Goal: Transaction & Acquisition: Purchase product/service

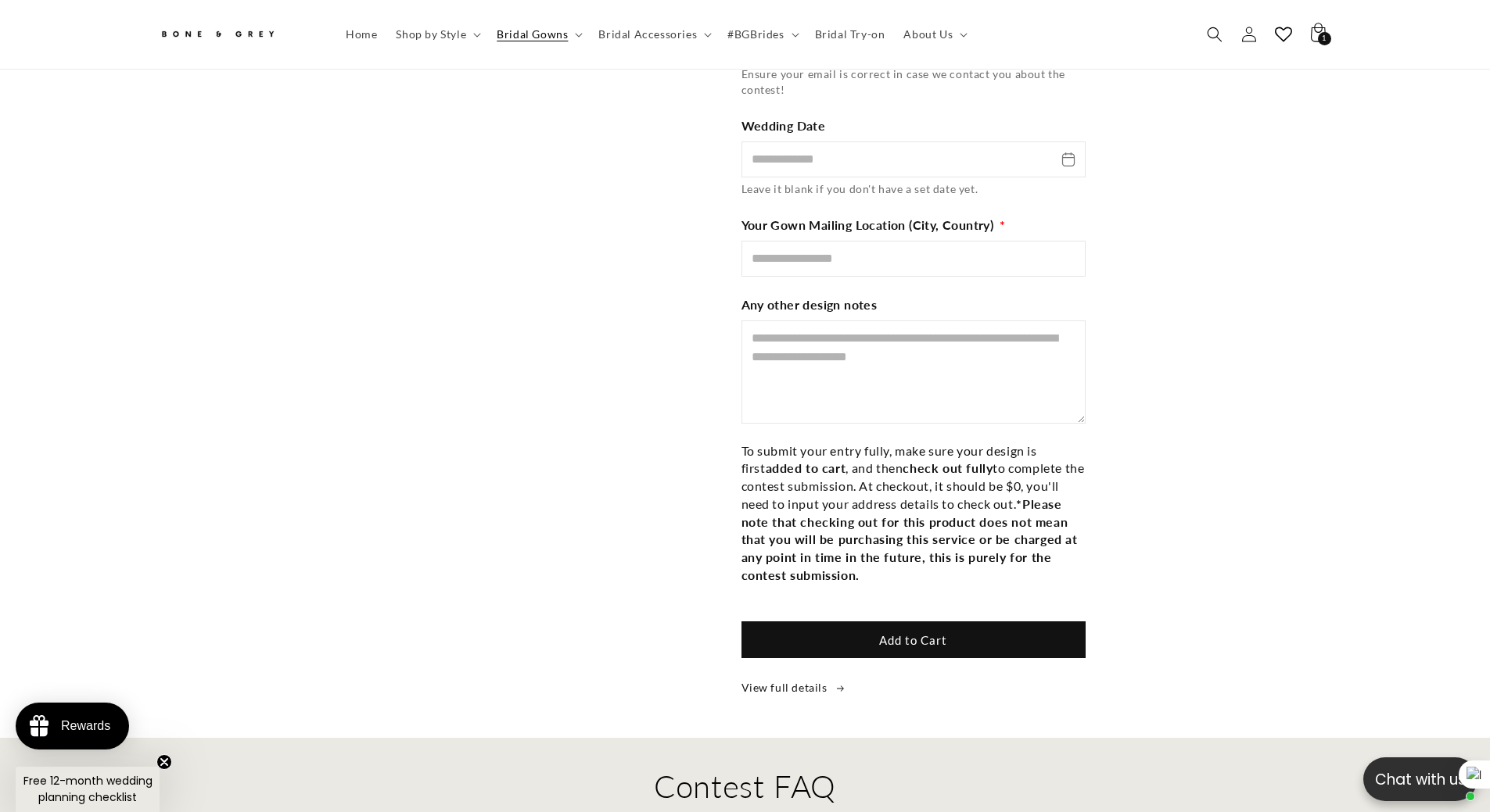
scroll to position [3588, 0]
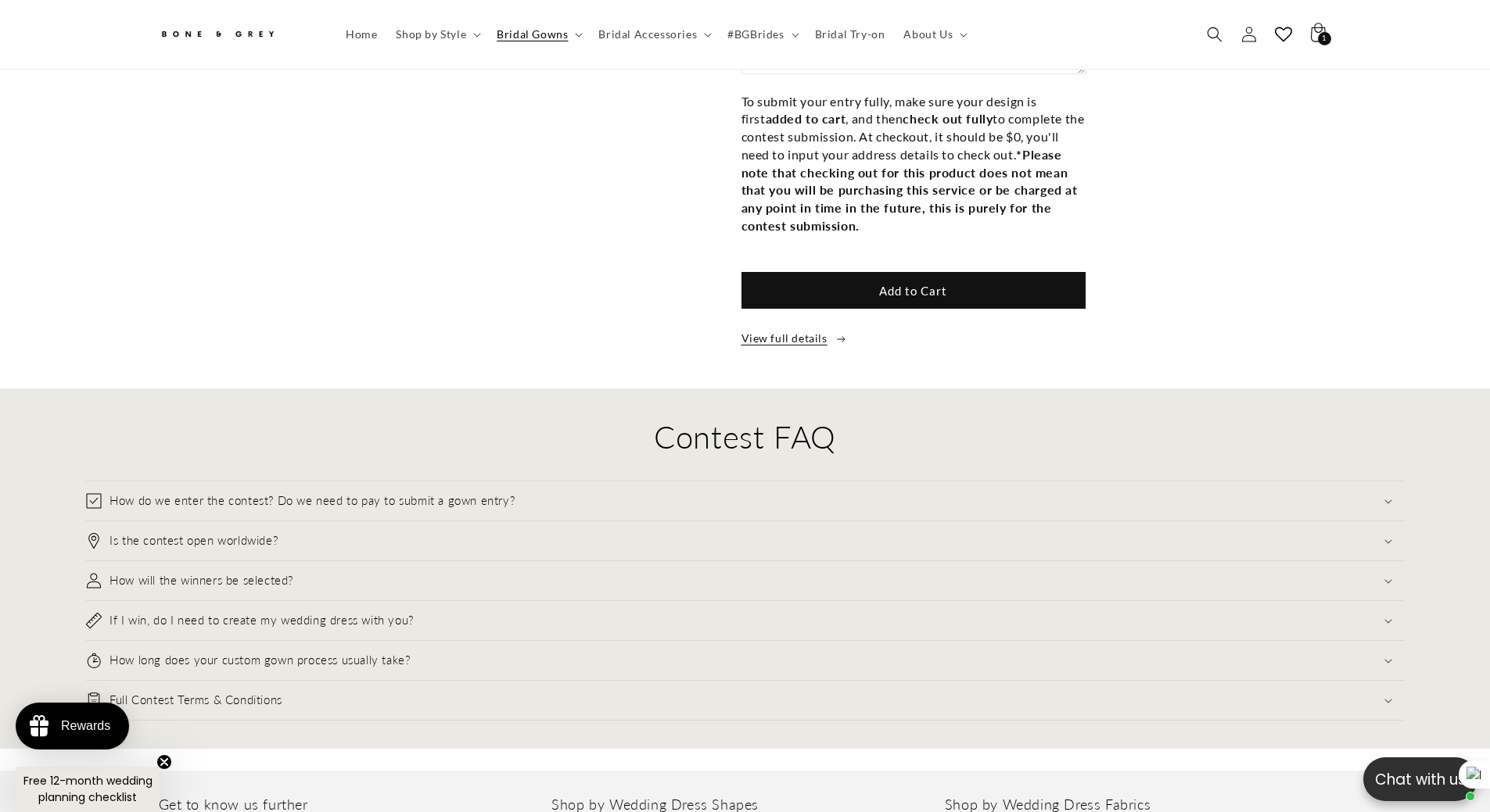
click at [794, 328] on link "View full details" at bounding box center [1009, 338] width 536 height 20
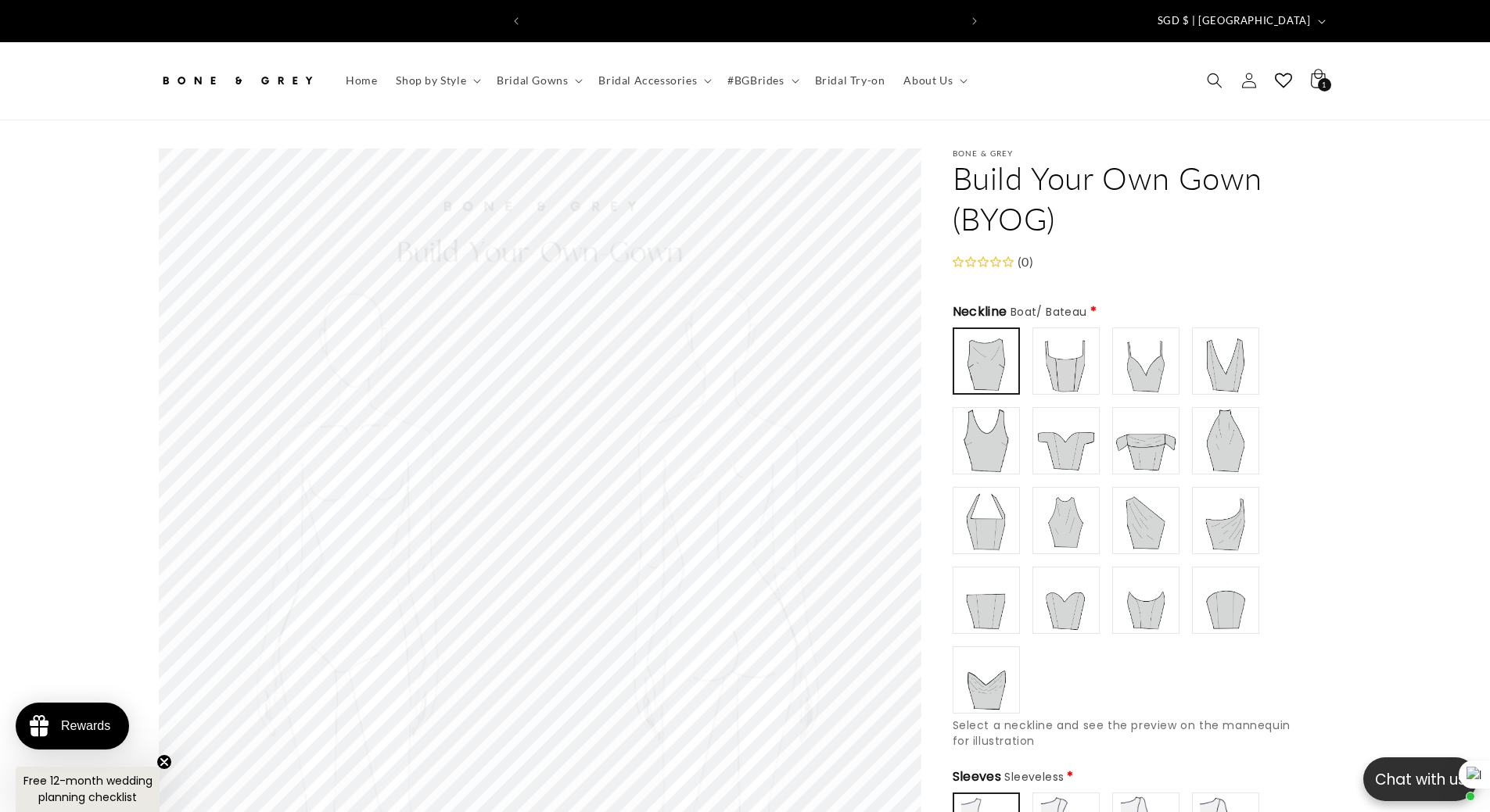
scroll to position [0, 861]
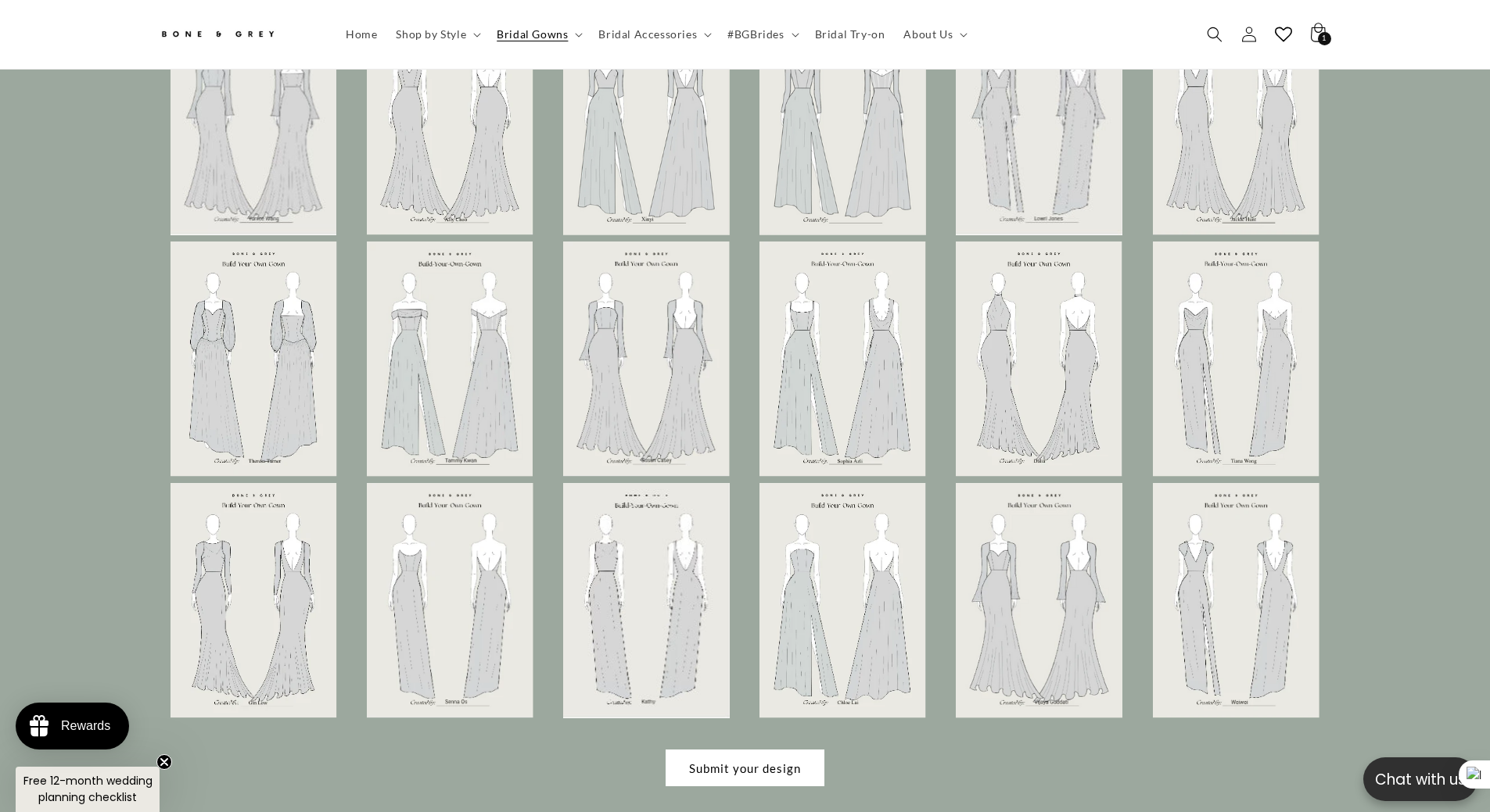
scroll to position [4425, 0]
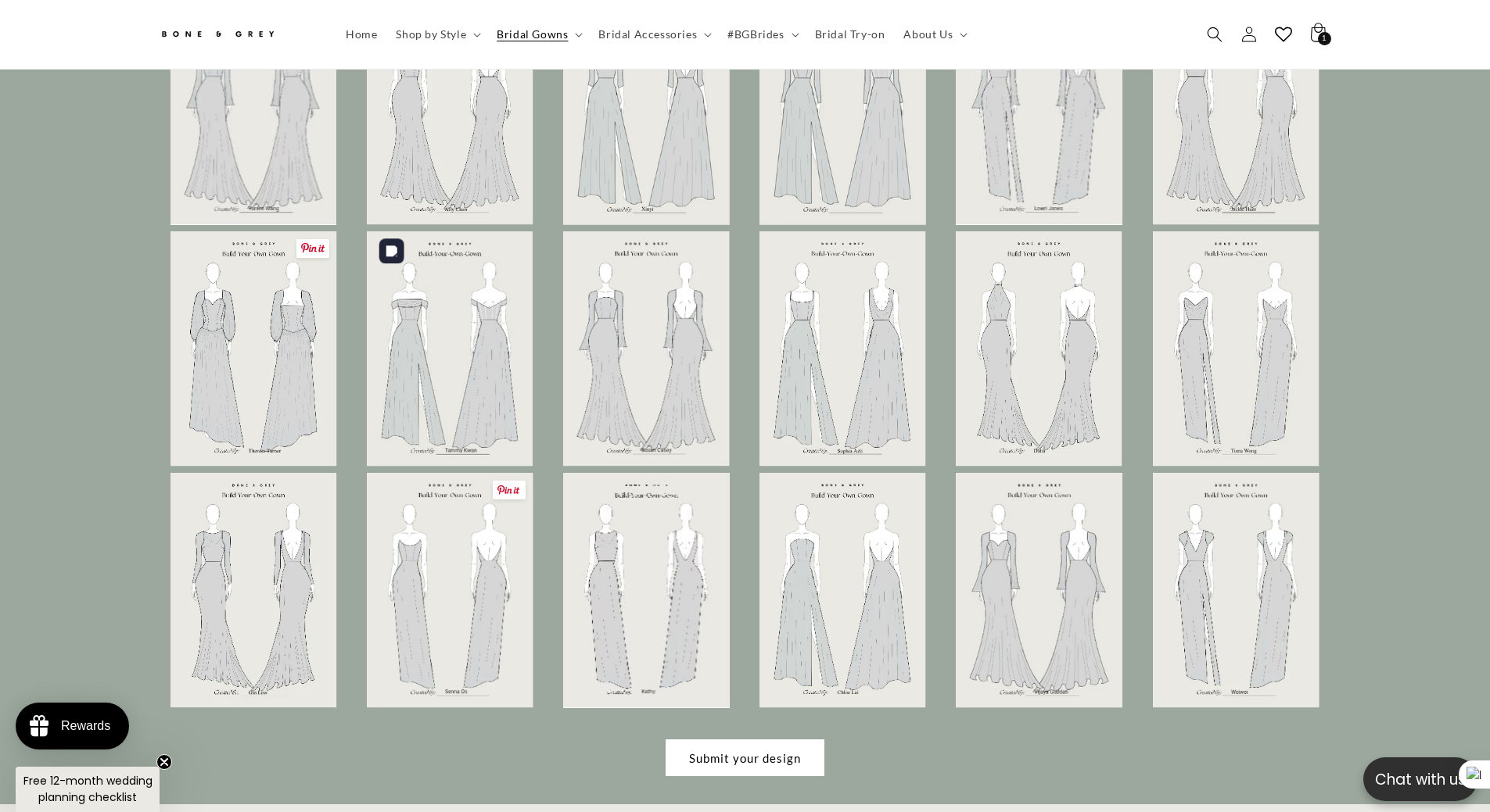
click at [463, 473] on img at bounding box center [450, 591] width 167 height 236
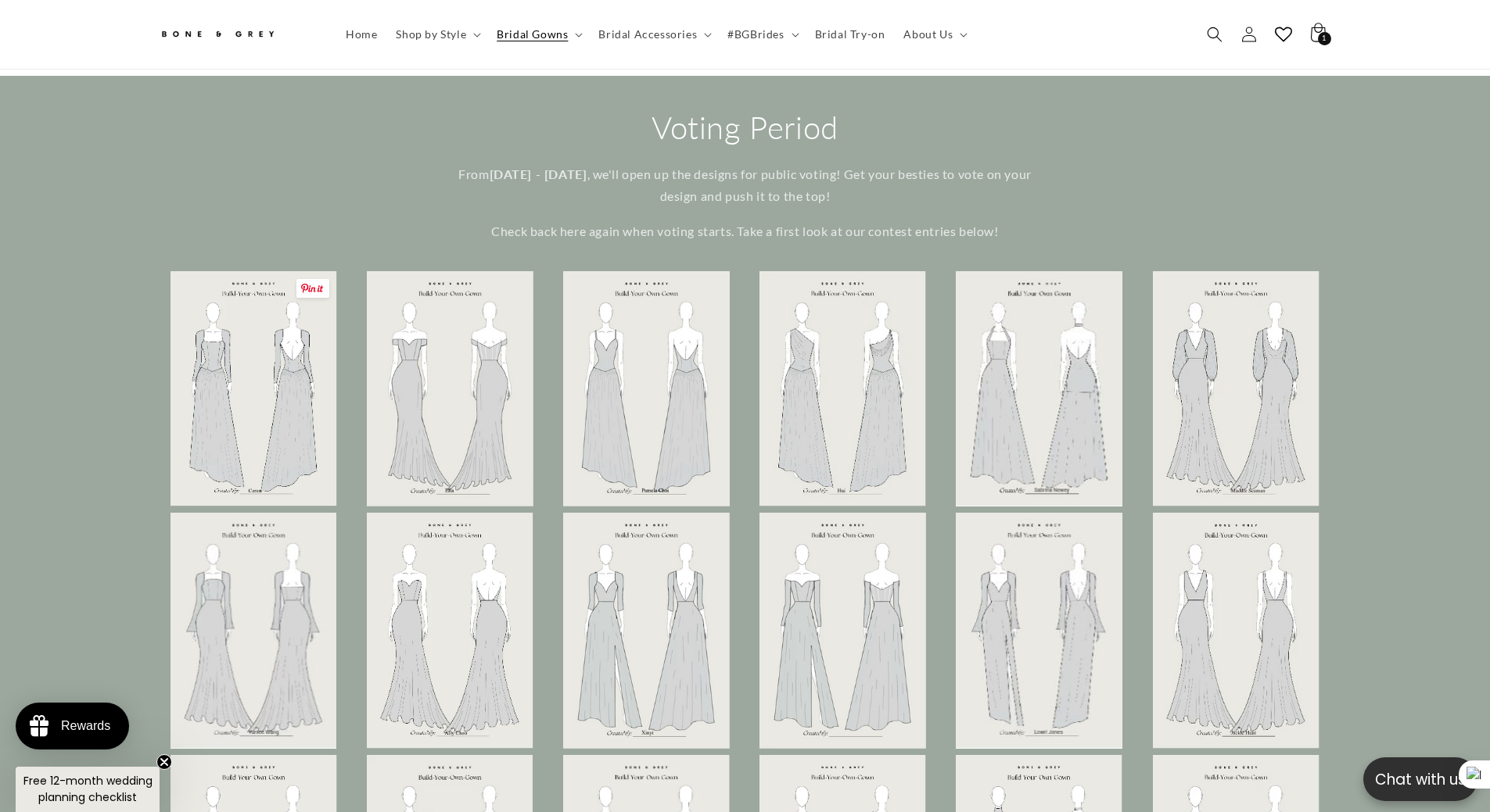
scroll to position [0, 0]
drag, startPoint x: 487, startPoint y: 216, endPoint x: 1080, endPoint y: 220, distance: 593.0
click at [1080, 220] on div "Voting Period From October 1 - 17 , we'll open up the designs for public voting…" at bounding box center [746, 175] width 1252 height 136
click at [1080, 219] on div "Voting Period From October 1 - 17 , we'll open up the designs for public voting…" at bounding box center [746, 175] width 1252 height 136
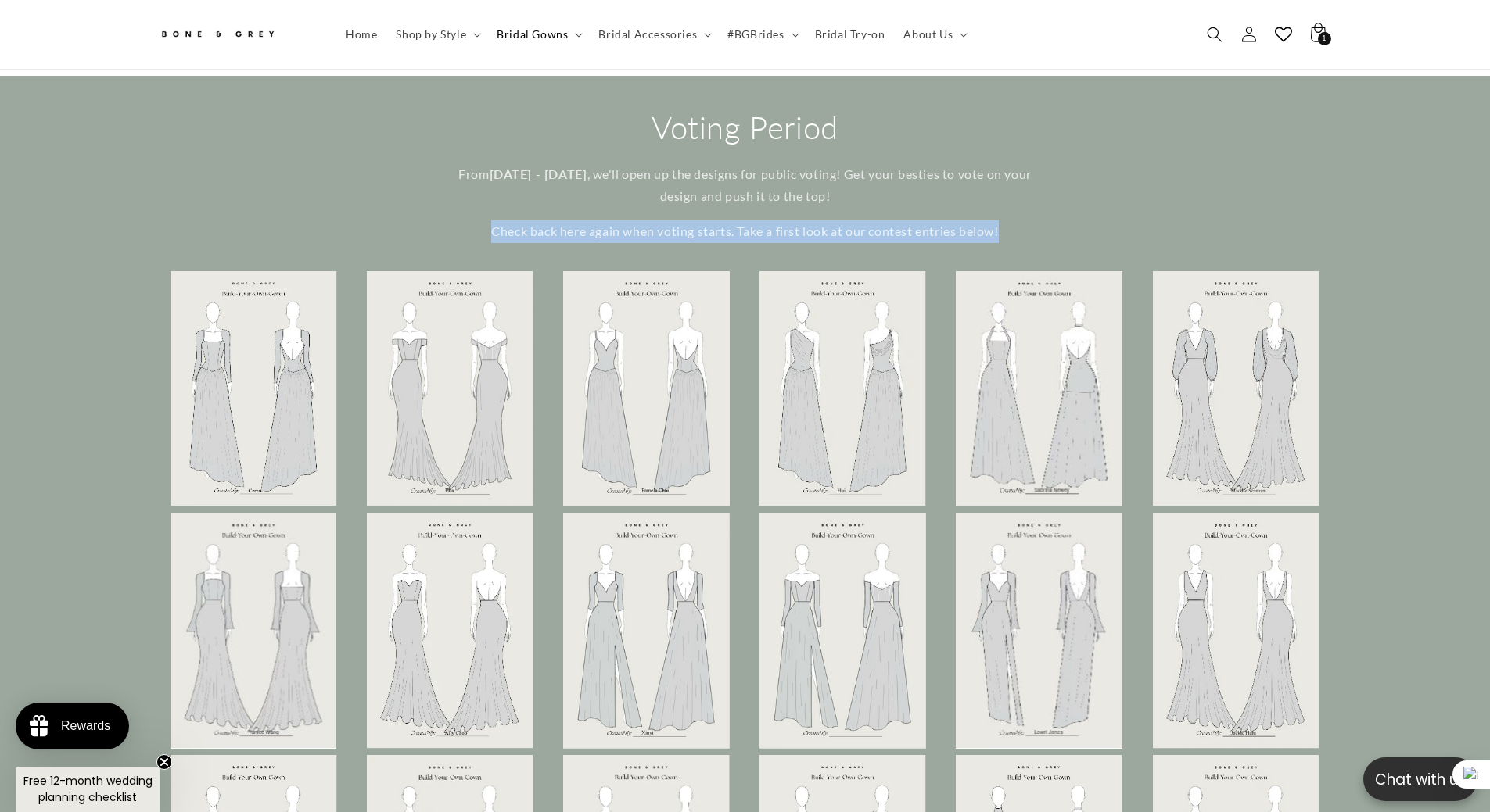
click at [950, 220] on p "Check back here again when voting starts. Take a first look at our contest entr…" at bounding box center [745, 232] width 610 height 23
click at [333, 190] on div "Voting Period From October 1 - 17 , we'll open up the designs for public voting…" at bounding box center [746, 175] width 1252 height 136
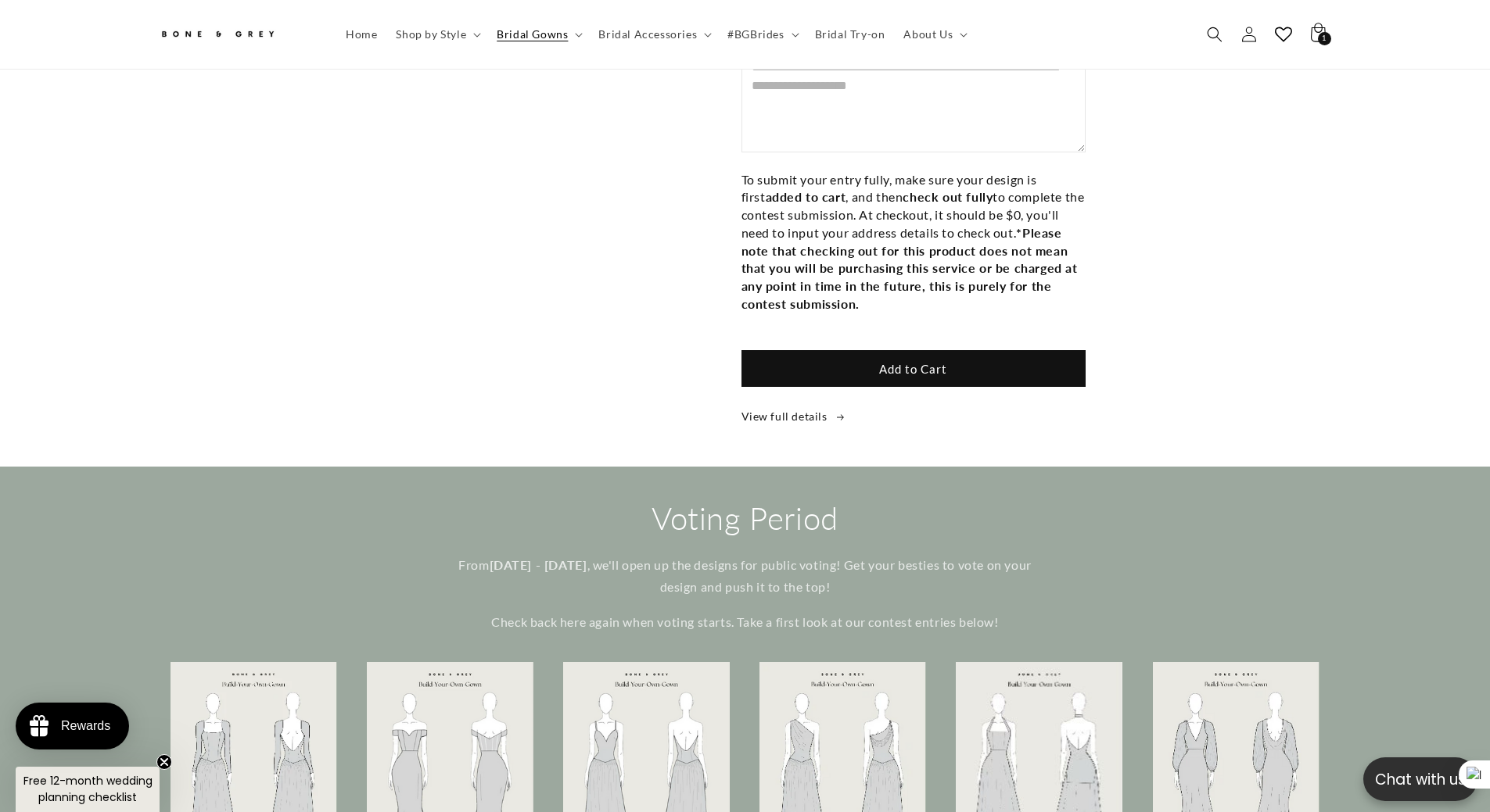
scroll to position [3823, 0]
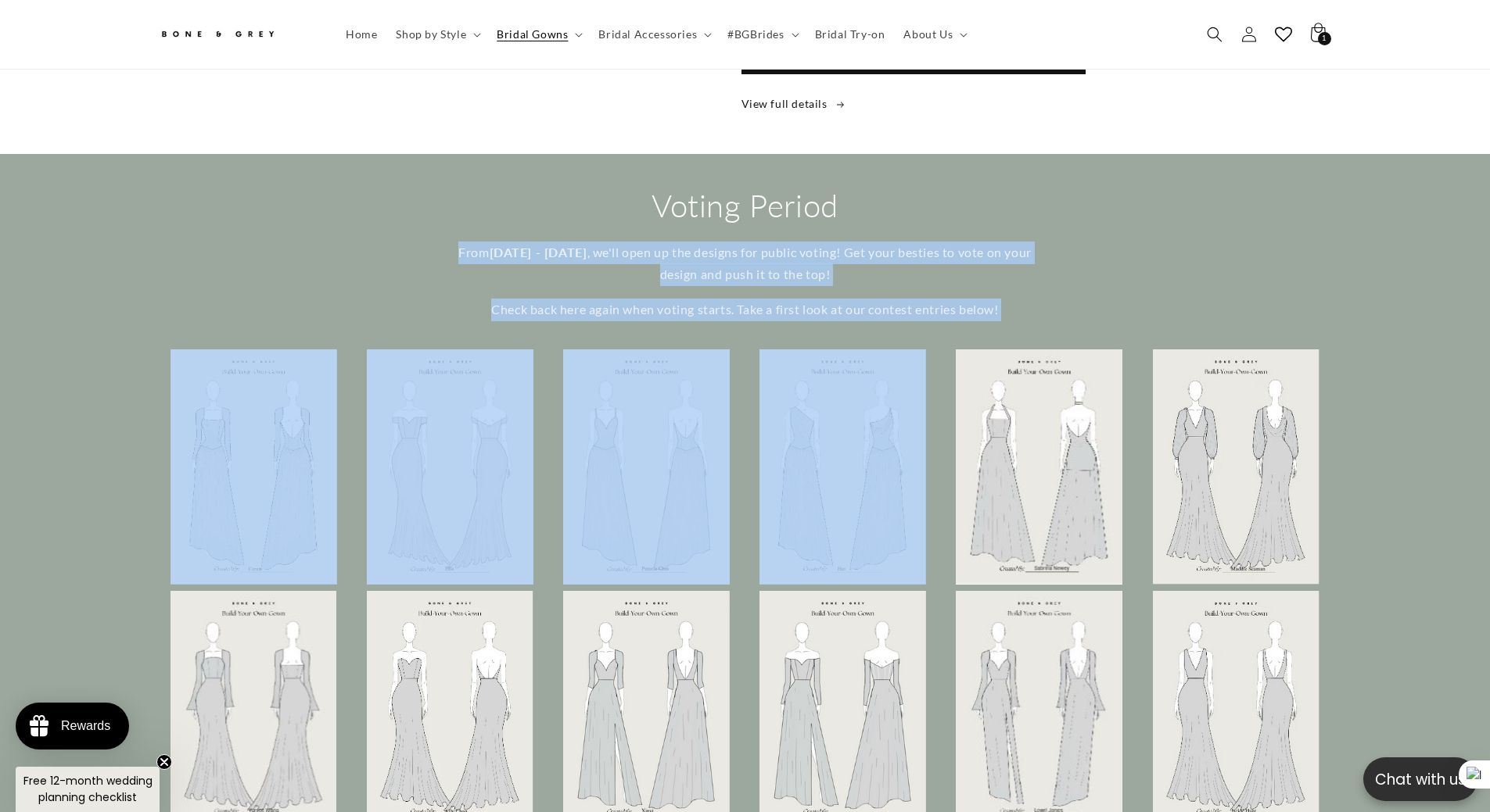
drag, startPoint x: 463, startPoint y: 236, endPoint x: 1023, endPoint y: 309, distance: 564.7
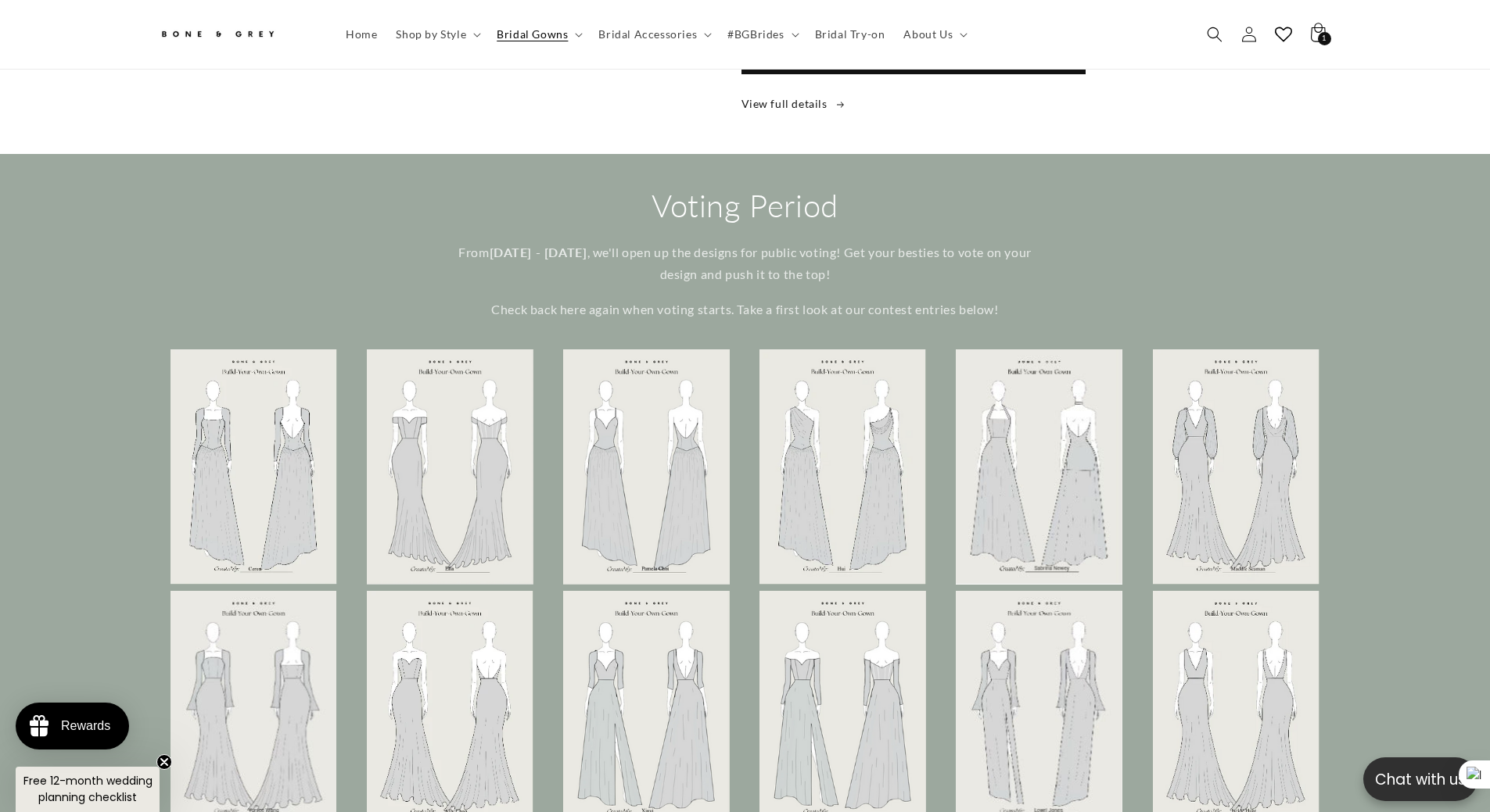
scroll to position [0, 0]
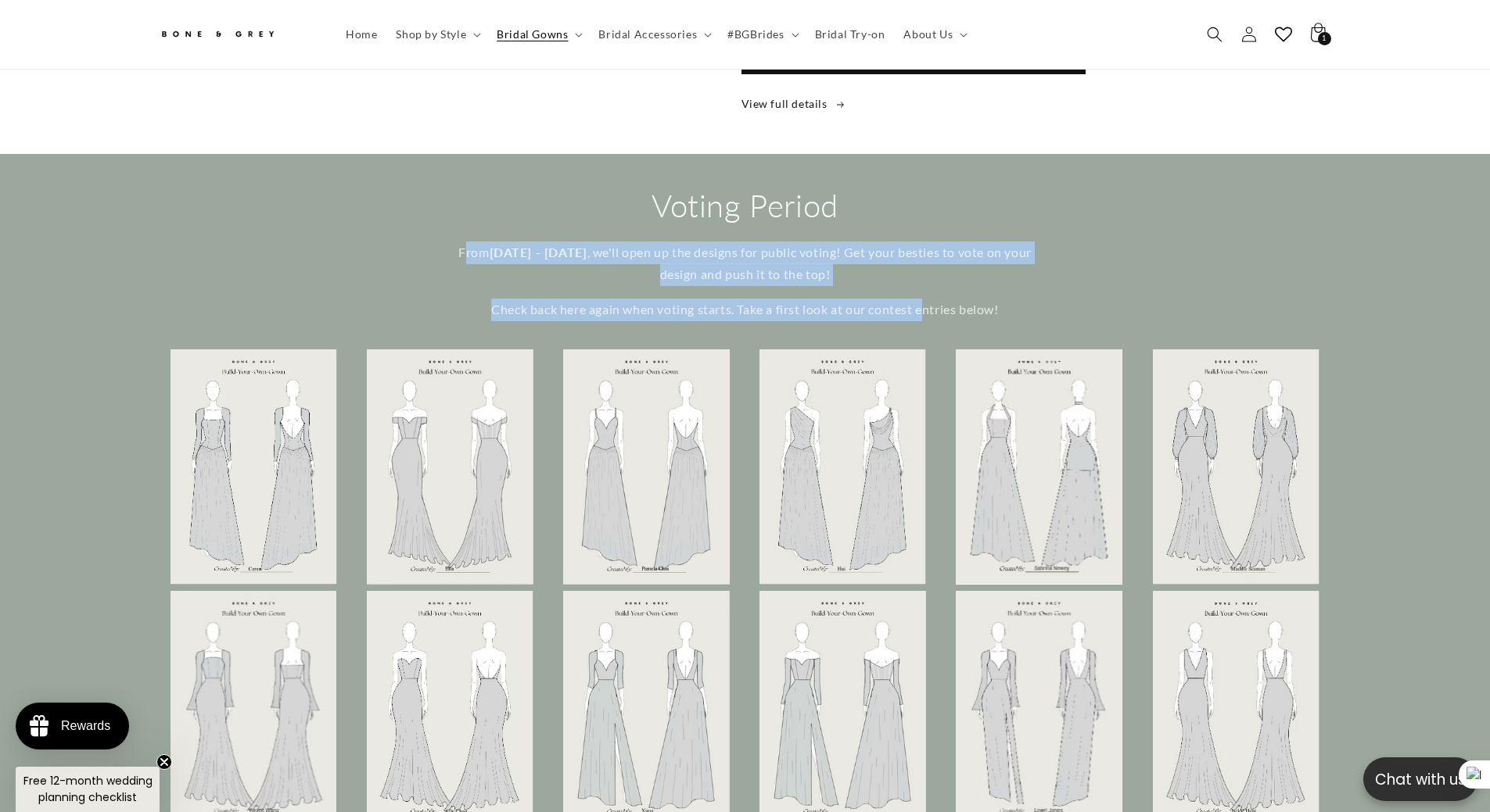
drag, startPoint x: 465, startPoint y: 239, endPoint x: 931, endPoint y: 301, distance: 470.1
click at [926, 301] on div "From October 1 - 17 , we'll open up the designs for public voting! Get your bes…" at bounding box center [745, 282] width 610 height 80
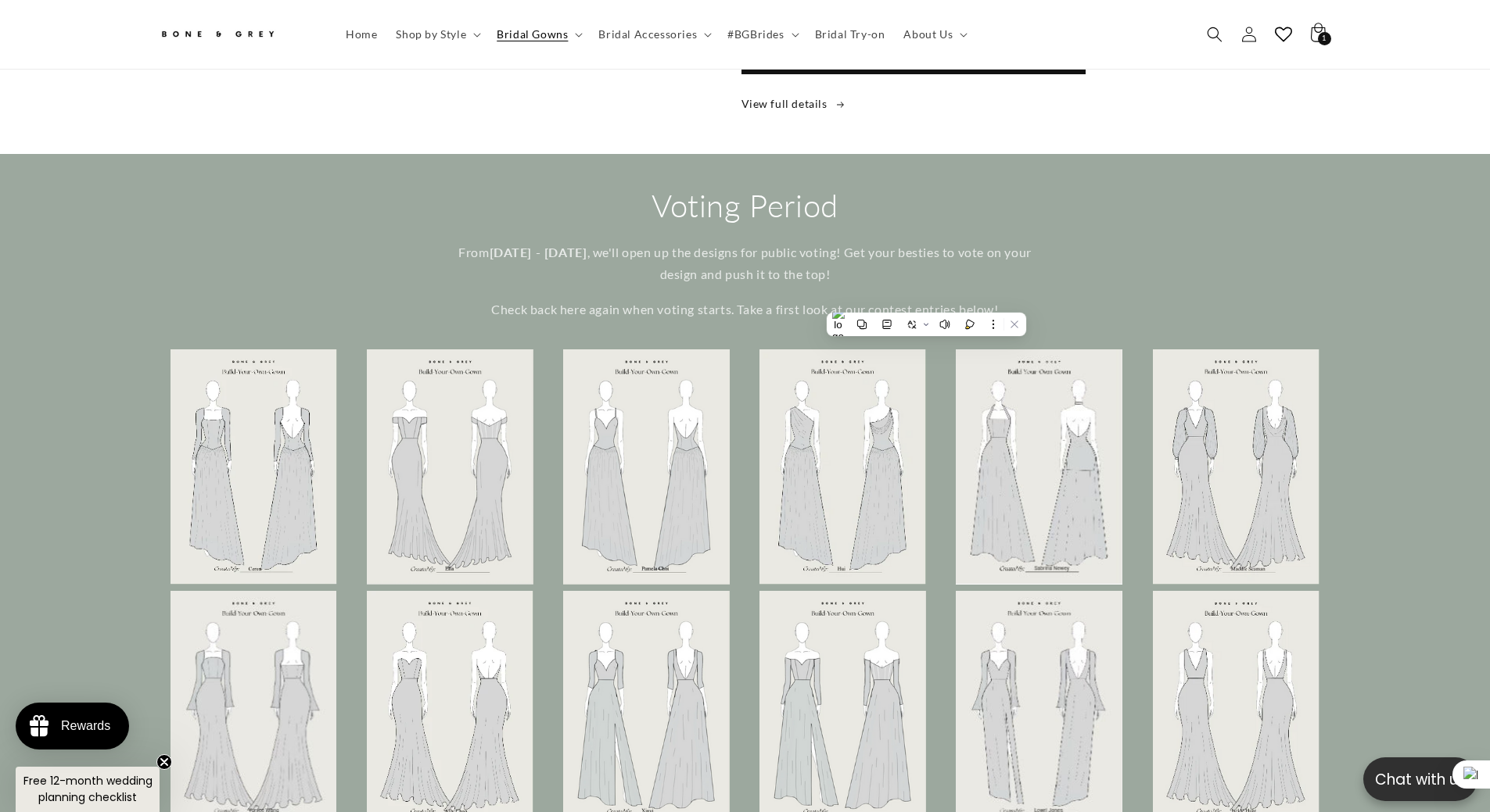
click at [959, 302] on p "Check back here again when voting starts. Take a first look at our contest entr…" at bounding box center [745, 310] width 610 height 23
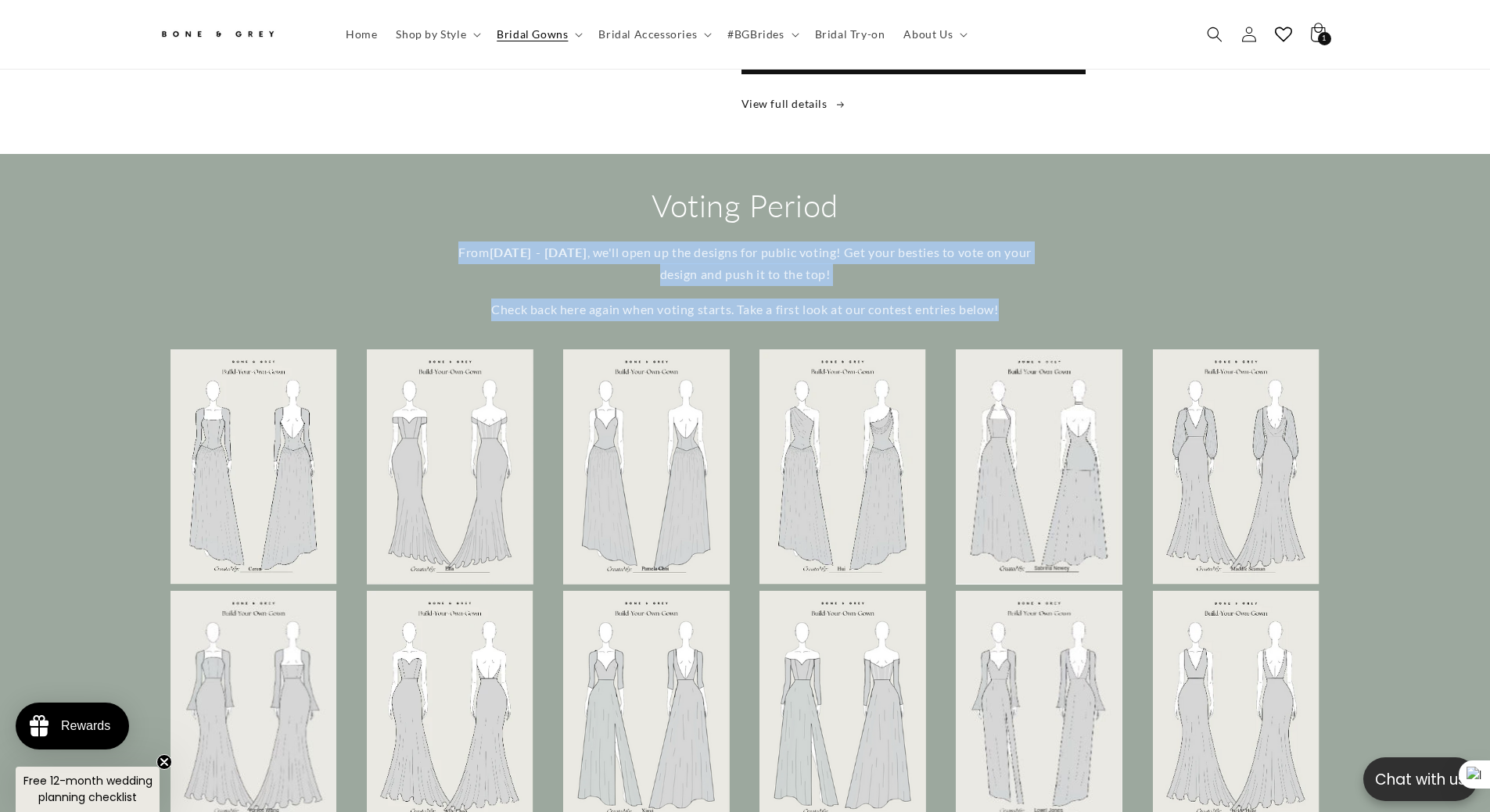
drag, startPoint x: 1016, startPoint y: 297, endPoint x: 447, endPoint y: 241, distance: 571.7
click at [447, 242] on div "From October 1 - 17 , we'll open up the designs for public voting! Get your bes…" at bounding box center [745, 282] width 610 height 80
copy div "From October 1 - 17 , we'll open up the designs for public voting! Get your bes…"
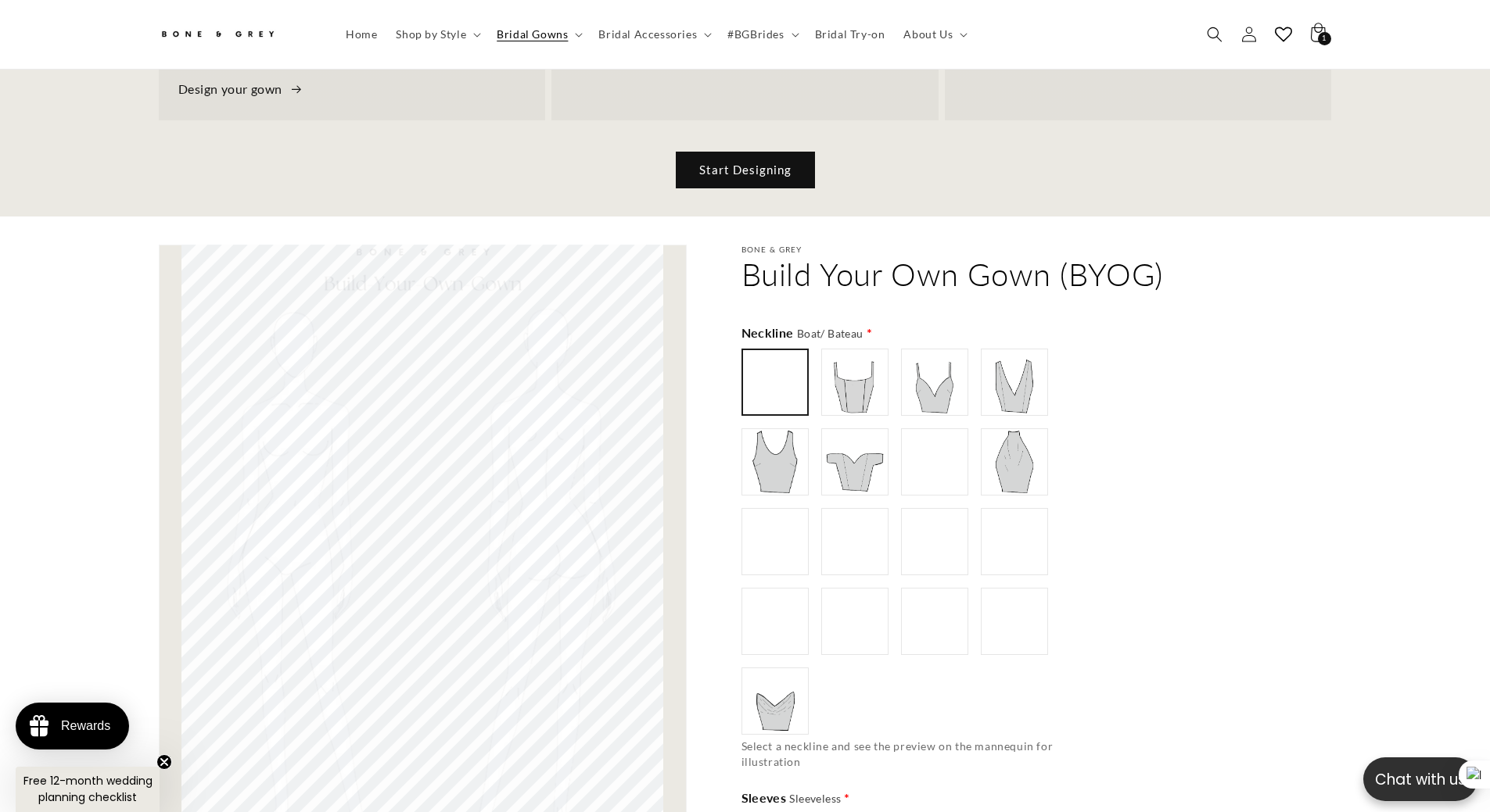
scroll to position [304, 0]
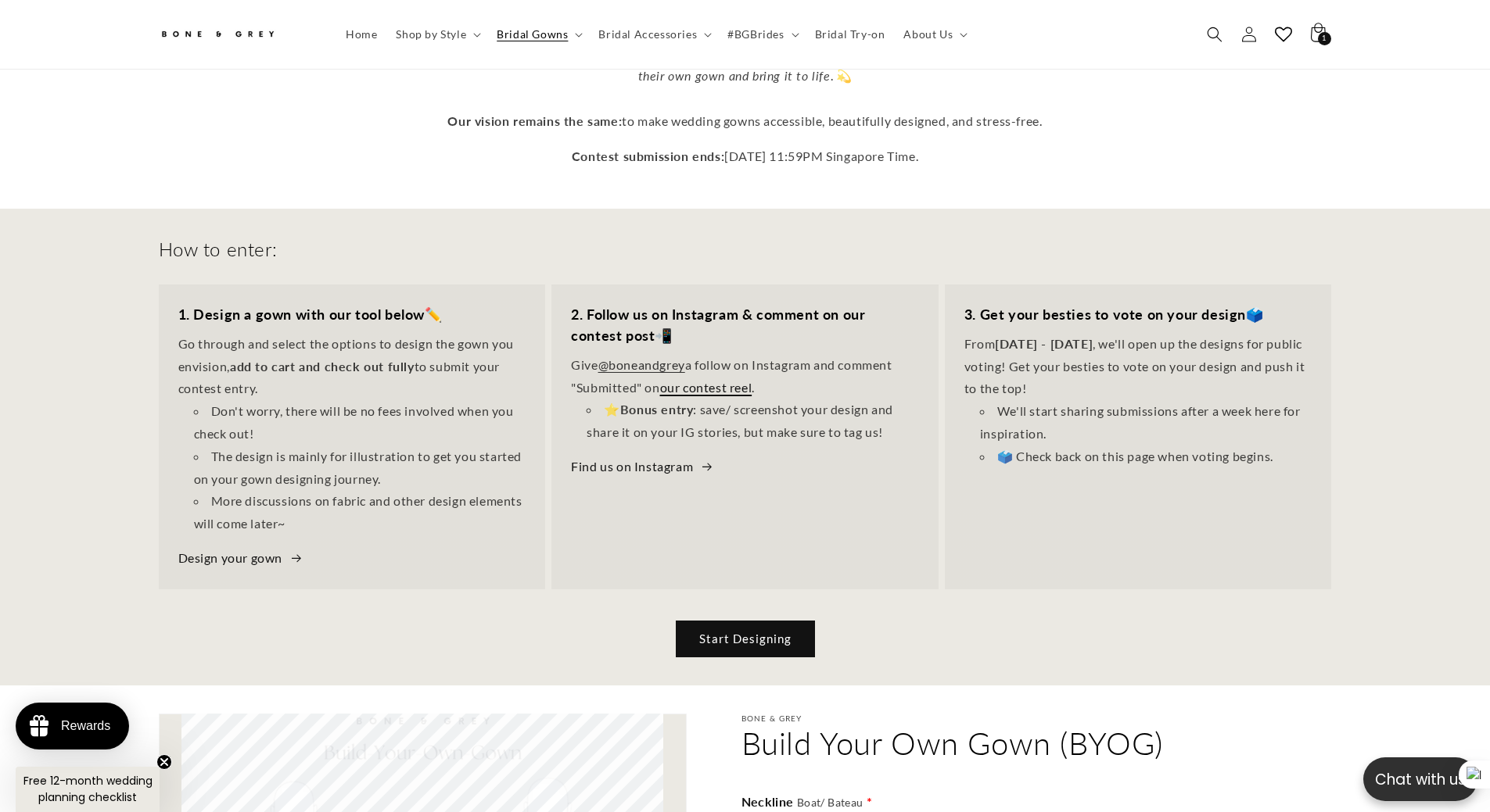
click at [700, 380] on link "our contest reel" at bounding box center [706, 387] width 92 height 15
drag, startPoint x: 704, startPoint y: 400, endPoint x: 893, endPoint y: 419, distance: 190.0
click at [893, 419] on li "⭐ Bonus entry : save/ screenshot your design and share it on your IG stories, b…" at bounding box center [753, 421] width 332 height 45
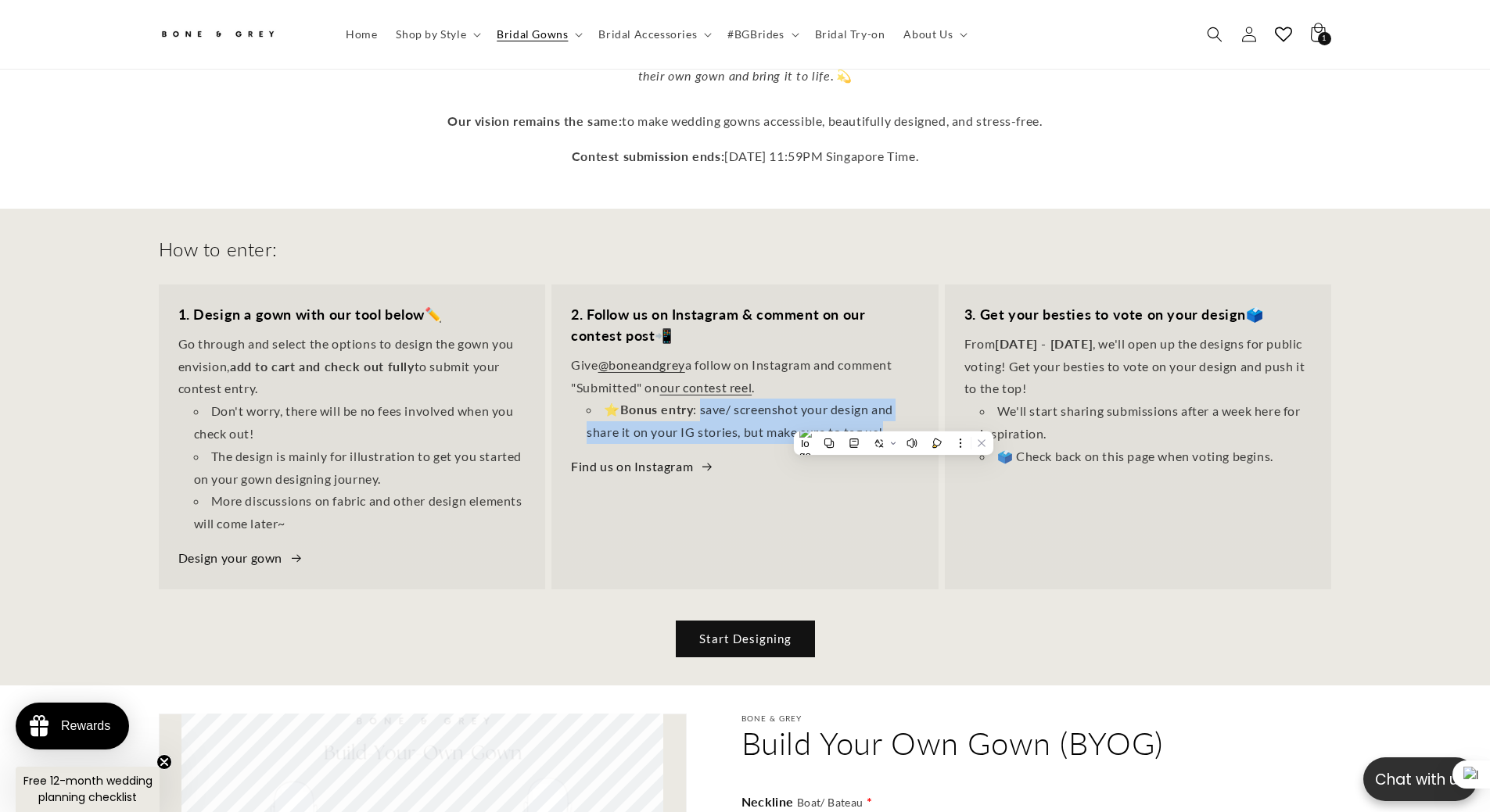
copy li "save/ screenshot your design and share it on your IG stories, but make sure to …"
click at [636, 423] on li "⭐ Bonus entry : save/ screenshot your design and share it on your IG stories, b…" at bounding box center [753, 421] width 332 height 45
drag, startPoint x: 882, startPoint y: 419, endPoint x: 608, endPoint y: 404, distance: 274.4
click at [608, 404] on li "⭐ Bonus entry : save/ screenshot your design and share it on your IG stories, b…" at bounding box center [753, 421] width 332 height 45
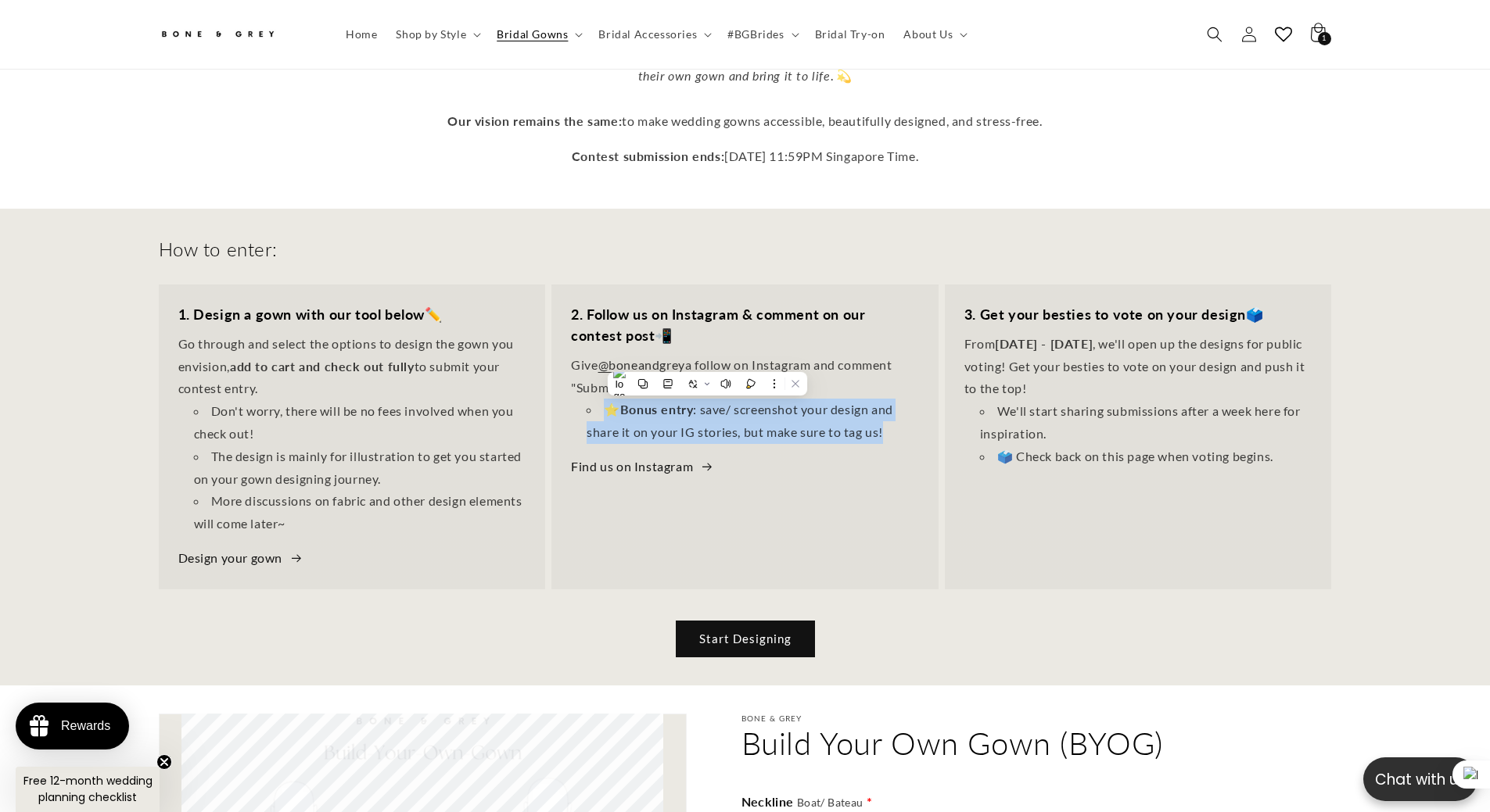
copy li "⭐ Bonus entry : save/ screenshot your design and share it on your IG stories, b…"
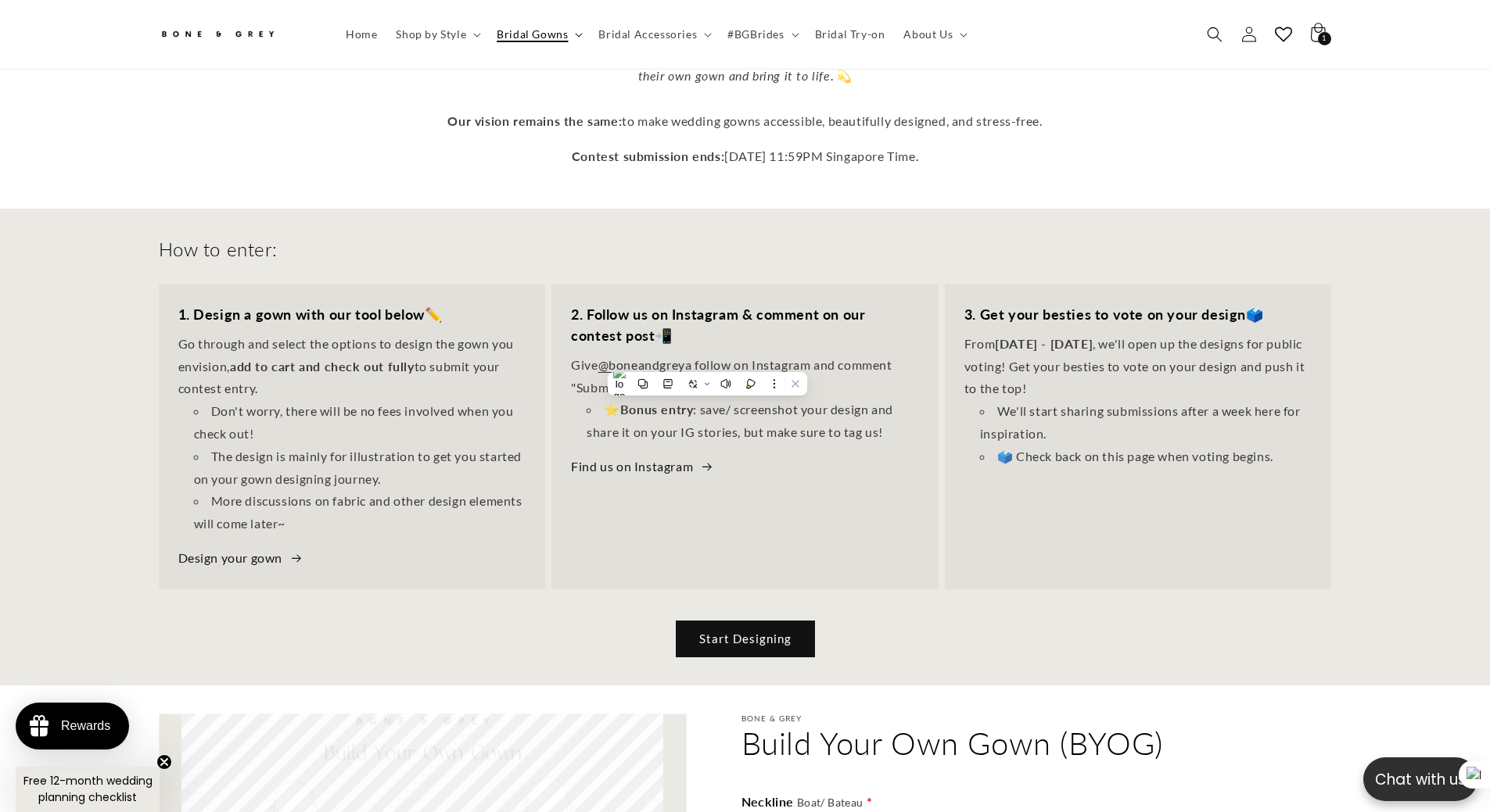
click at [553, 28] on span "Bridal Gowns" at bounding box center [532, 35] width 71 height 14
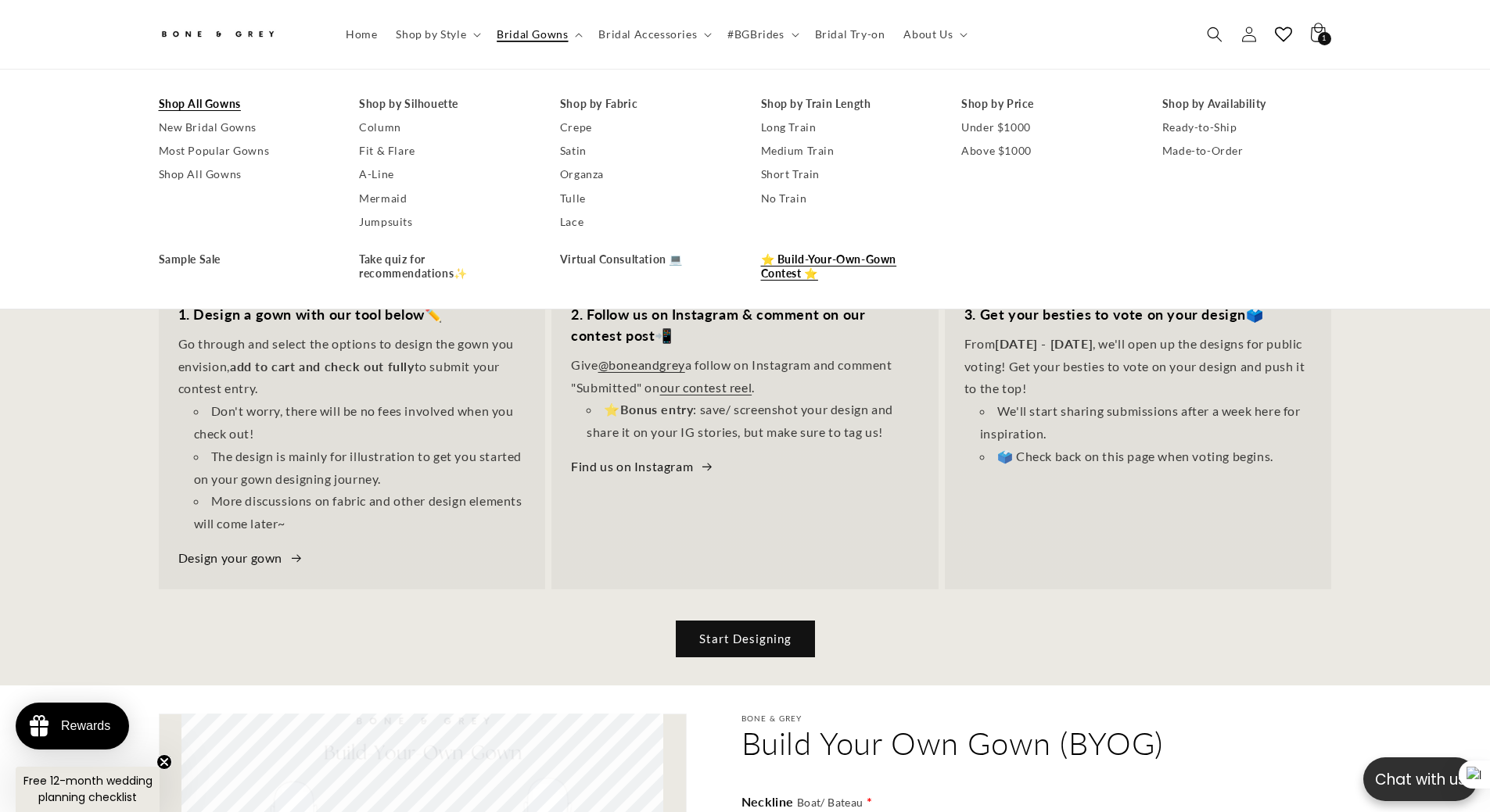
click at [187, 105] on link "Shop All Gowns" at bounding box center [244, 104] width 170 height 24
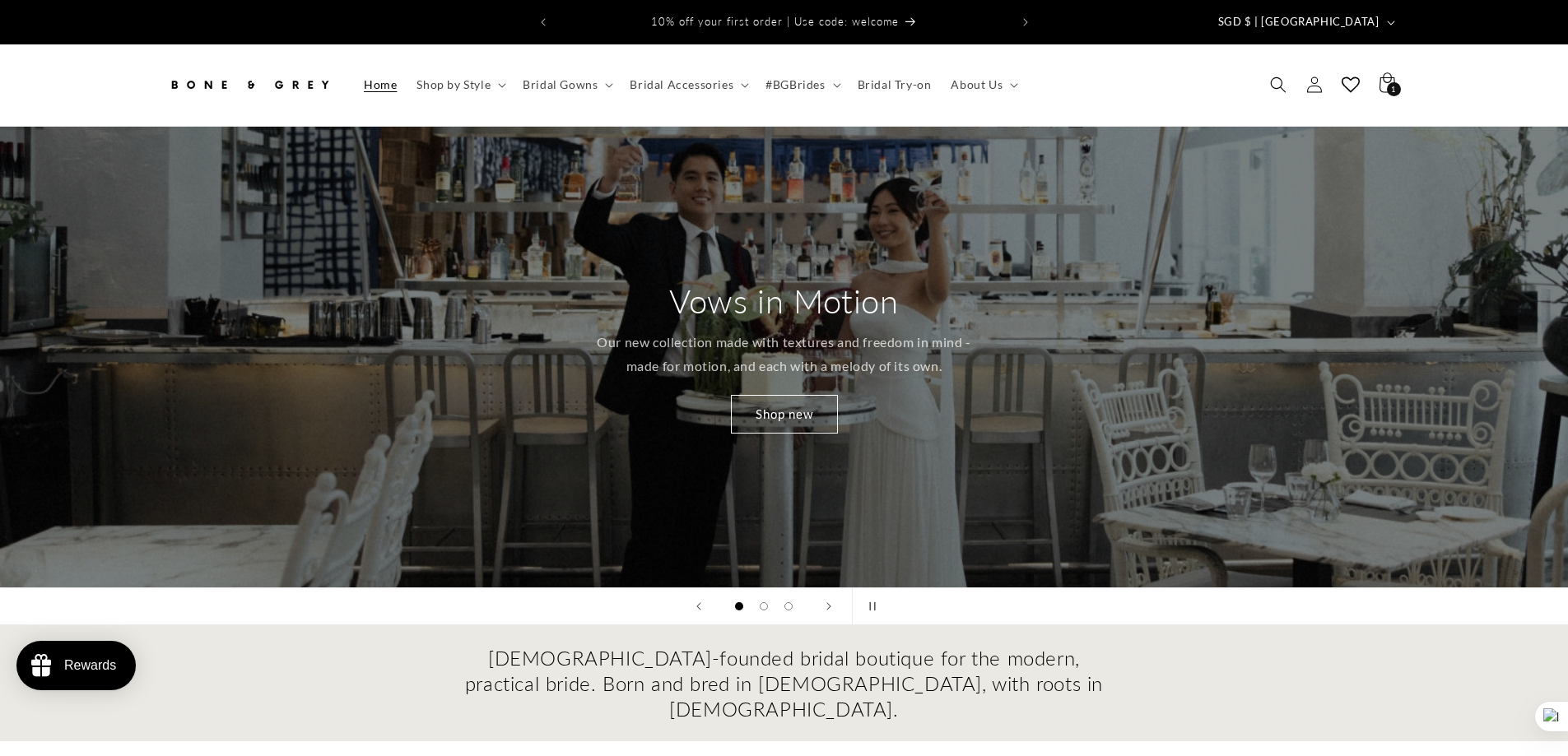
click at [1266, 68] on span "Search" at bounding box center [1278, 84] width 36 height 36
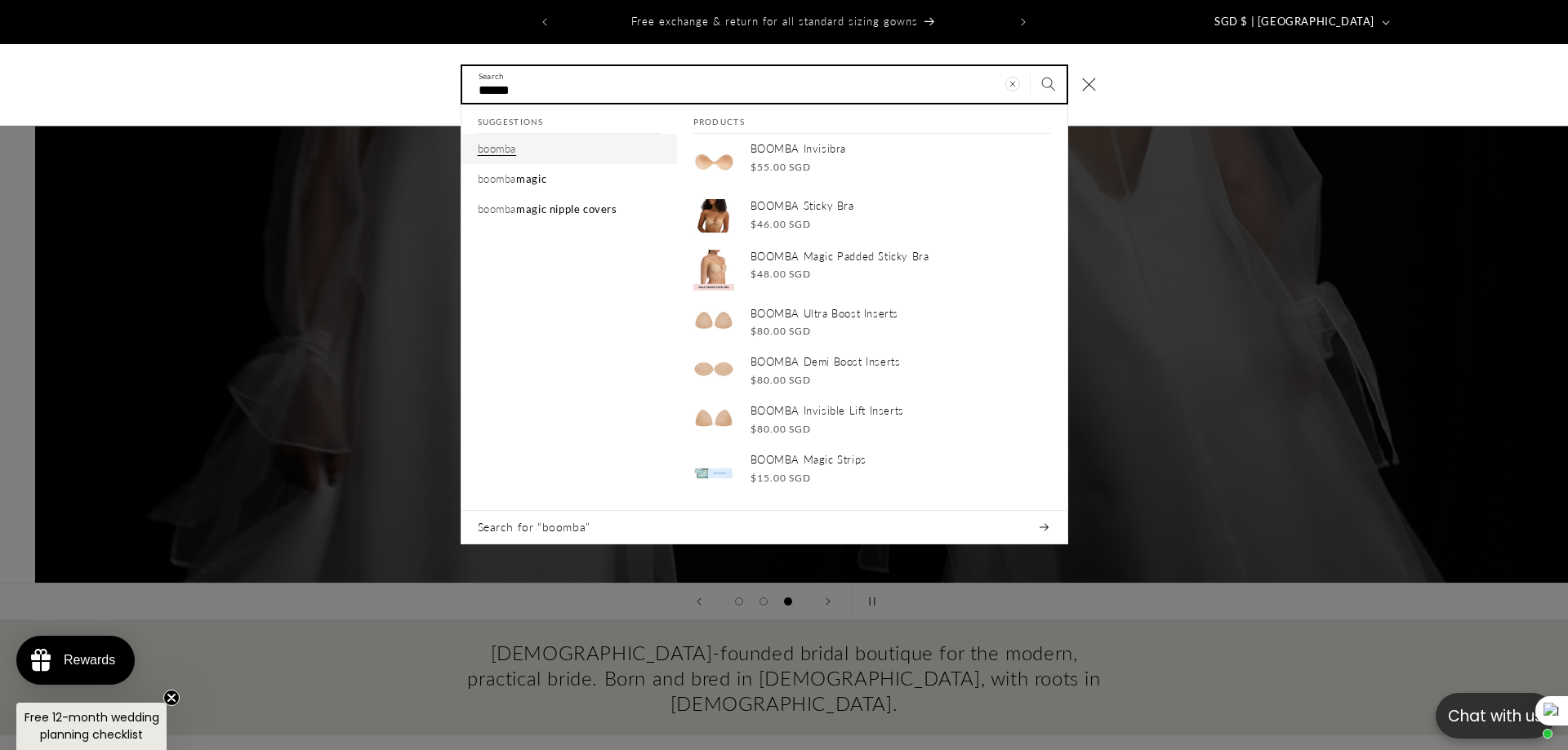
scroll to position [0, 3136]
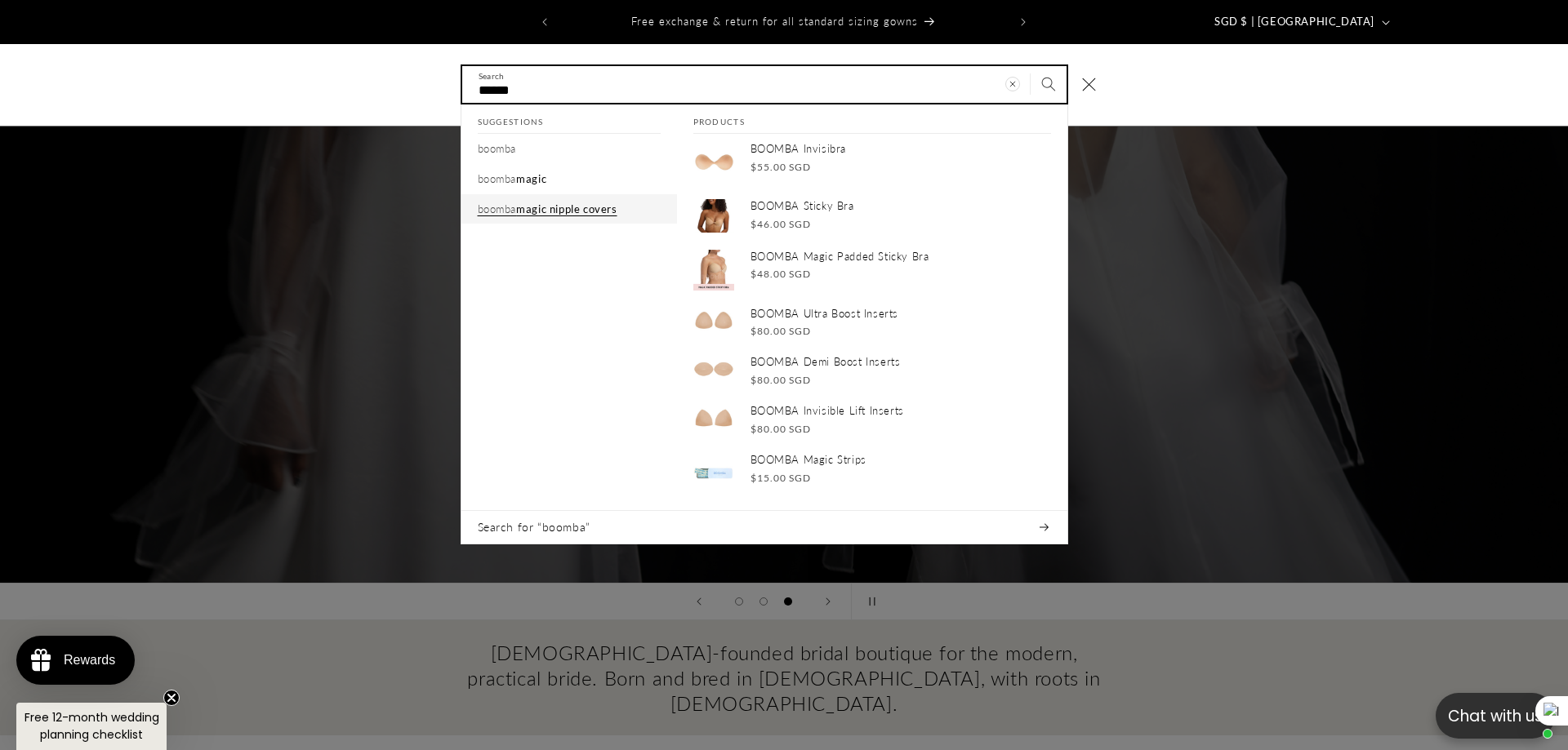
type input "******"
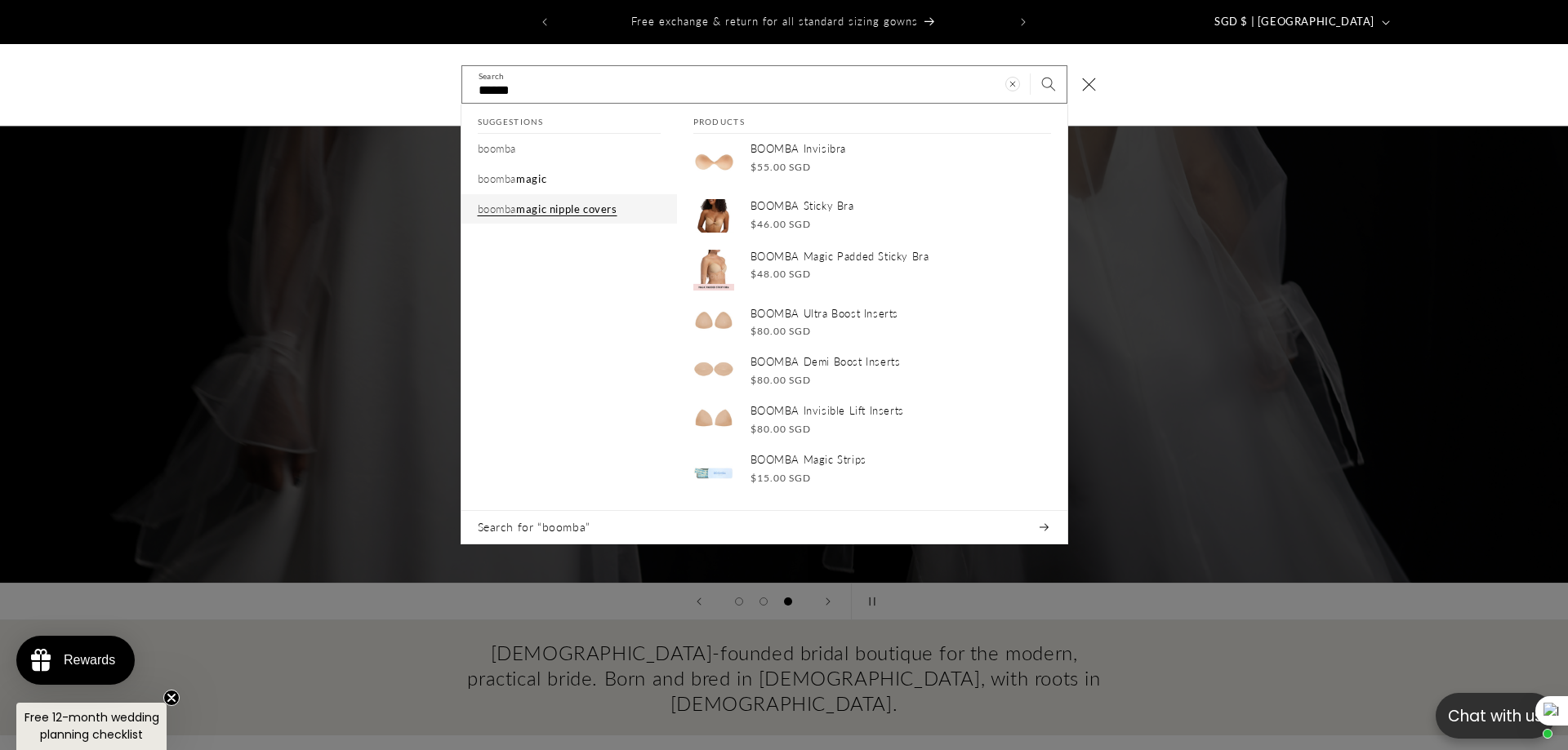
click at [531, 203] on span "magic nipple covers" at bounding box center [566, 209] width 100 height 13
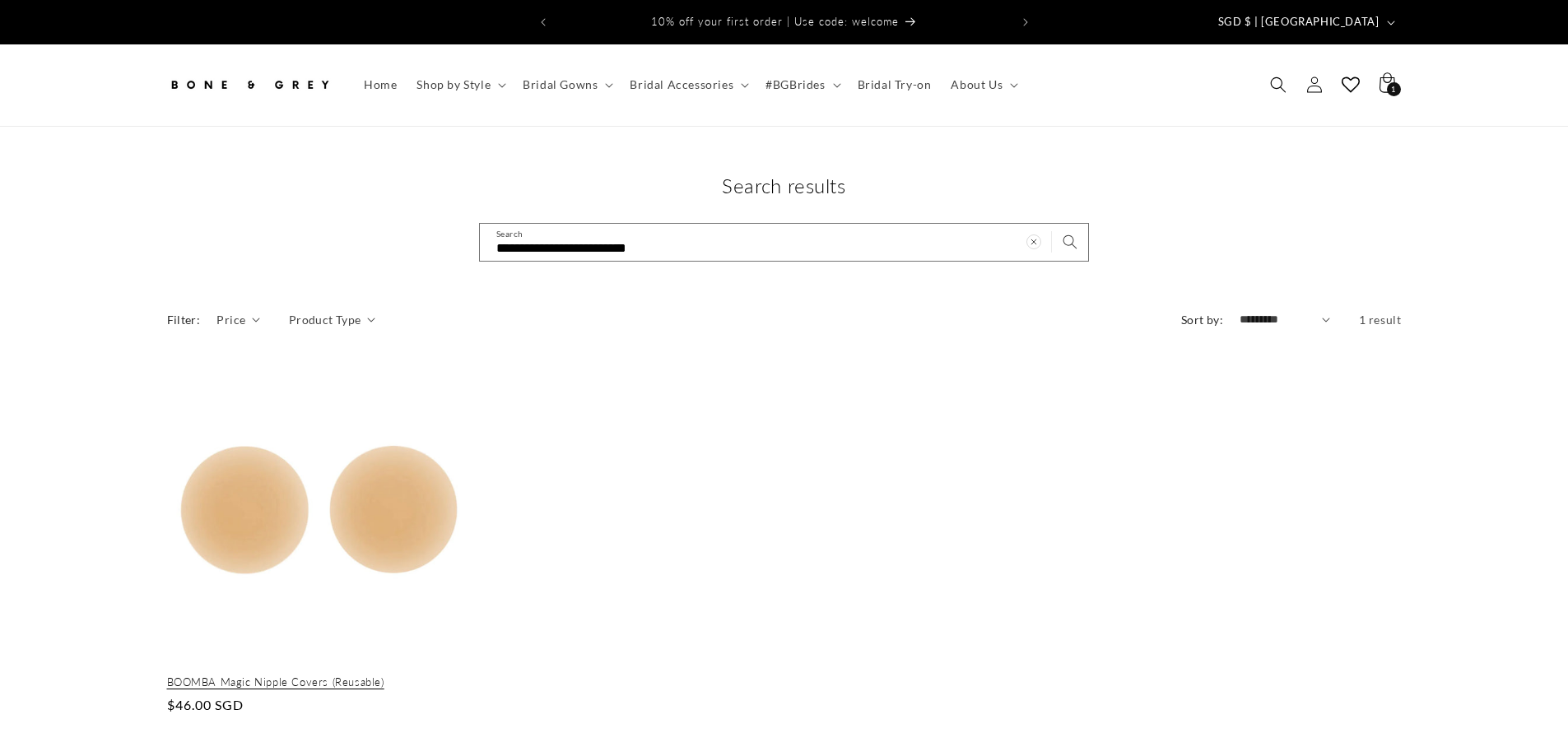
click at [368, 676] on link "BOOMBA Magic Nipple Covers (Reusable)" at bounding box center [319, 683] width 304 height 14
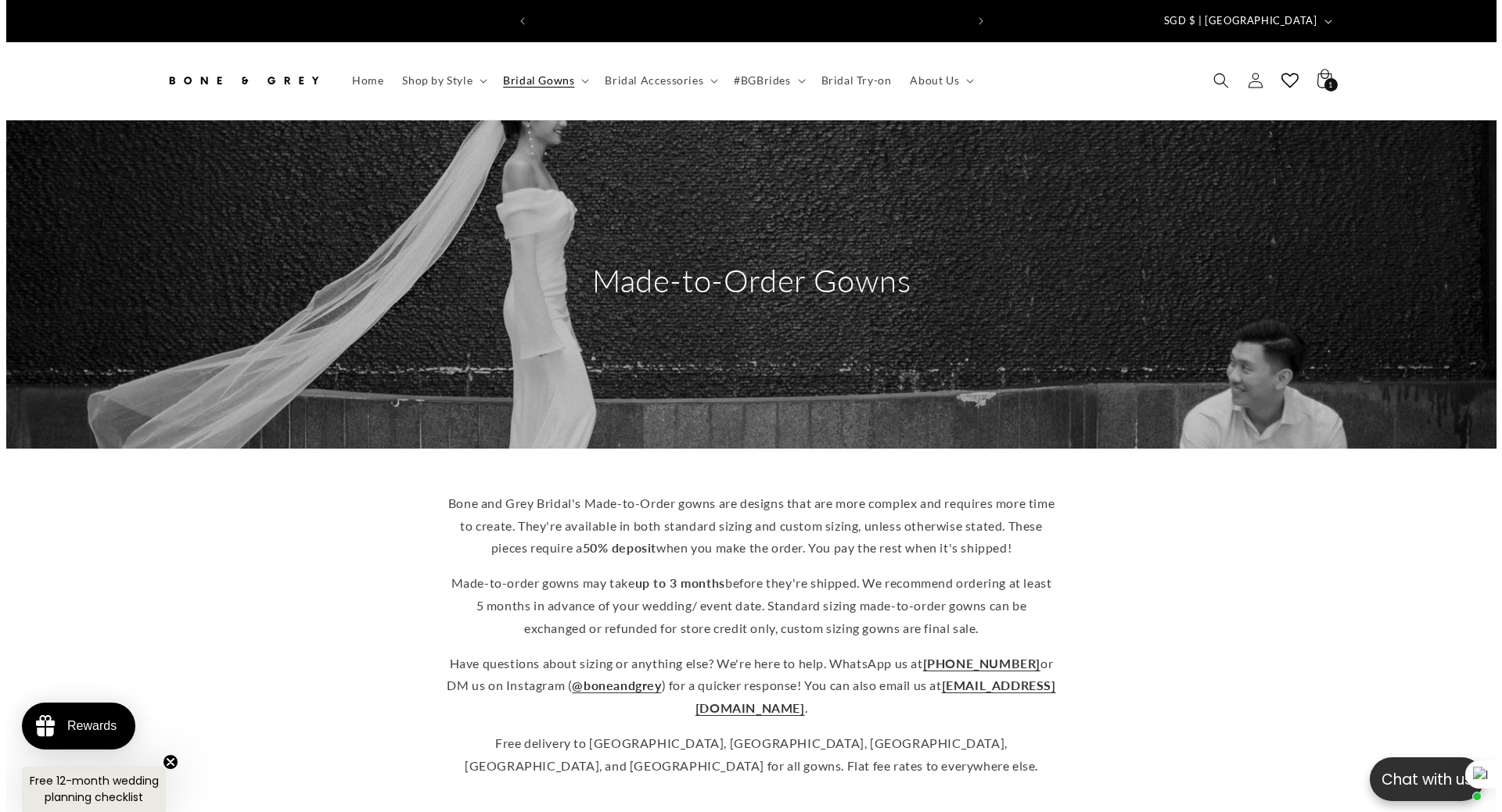
scroll to position [0, 861]
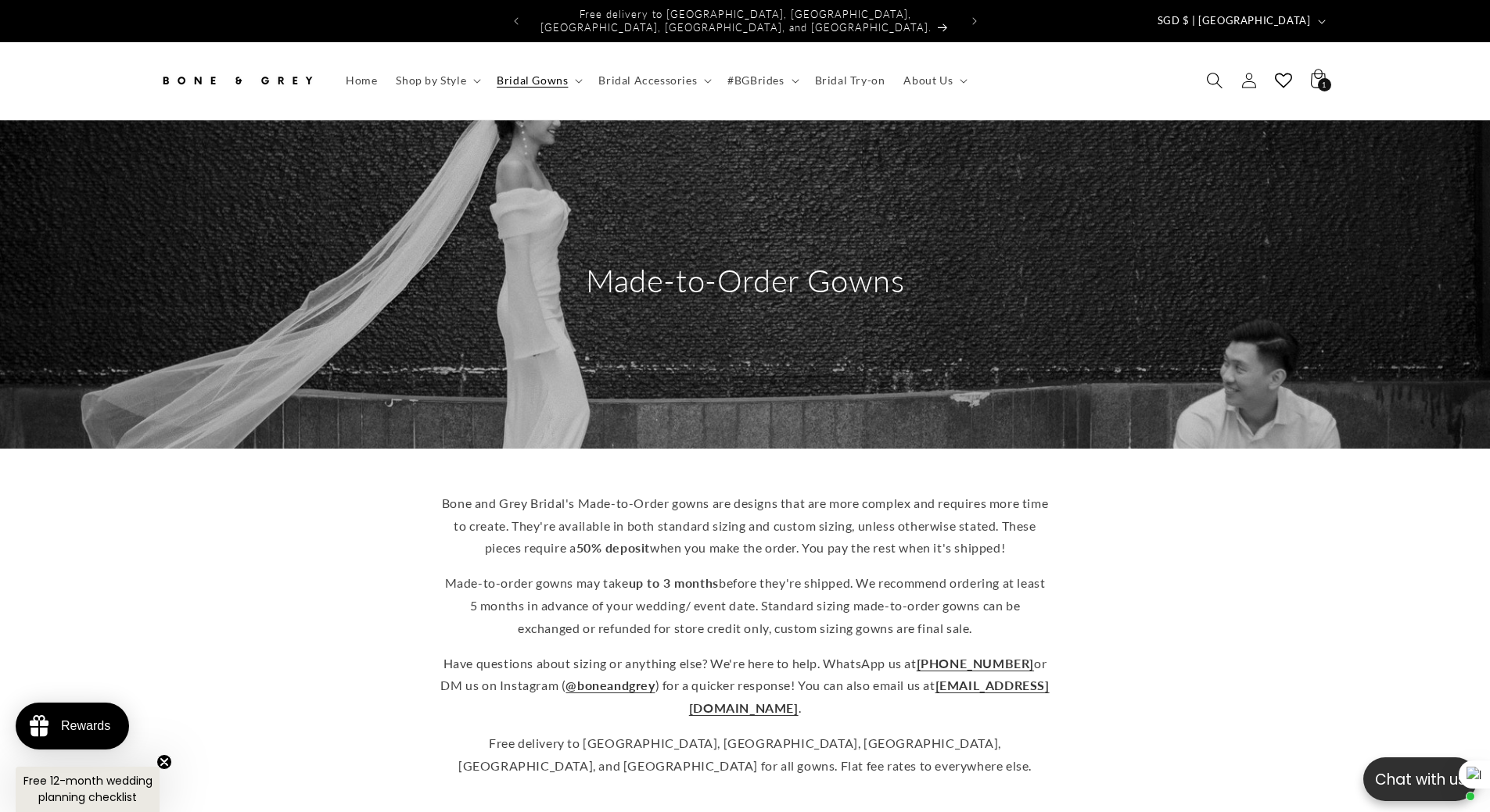
click at [1225, 67] on span "Search" at bounding box center [1215, 80] width 34 height 34
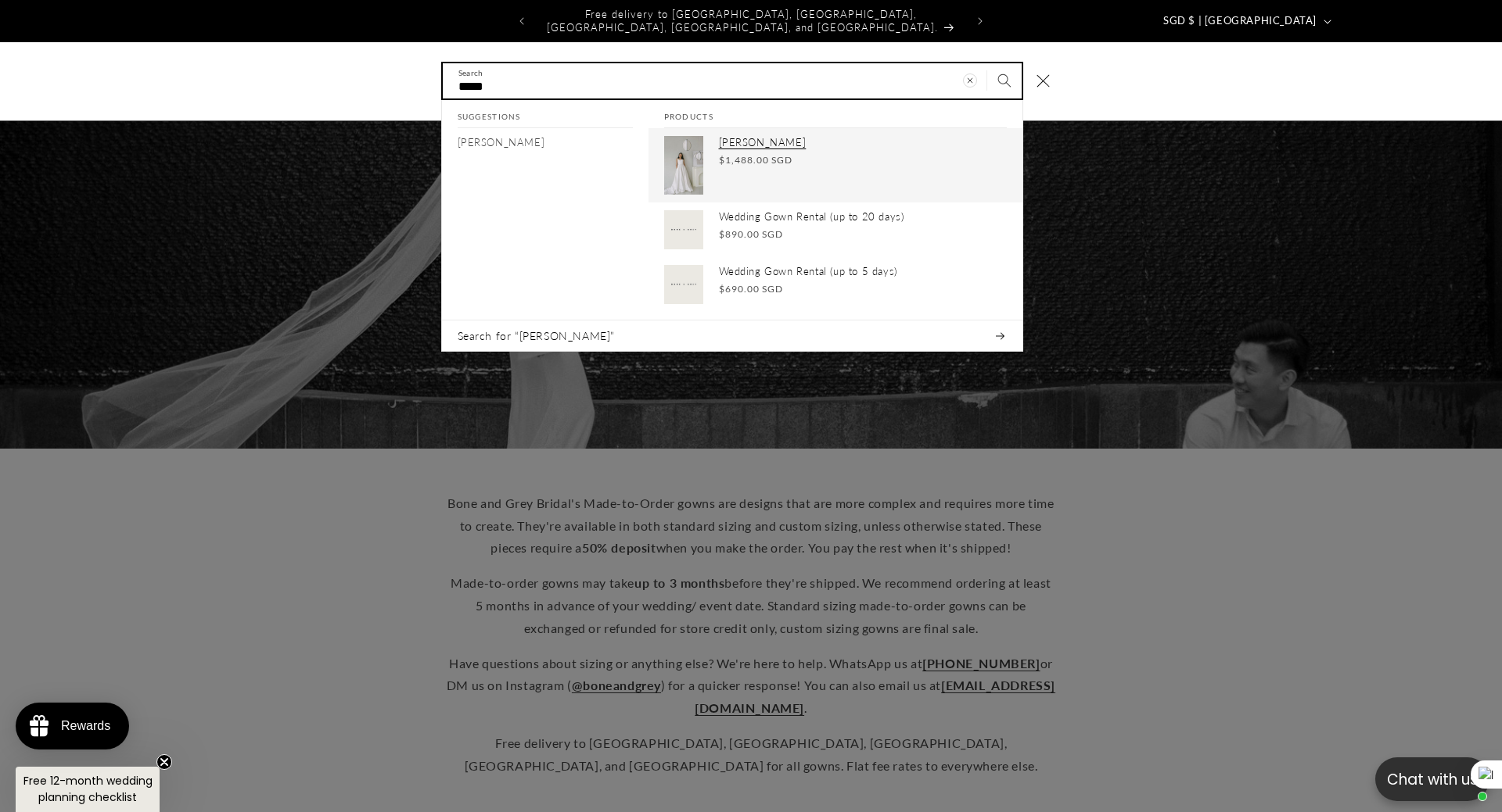
type input "*****"
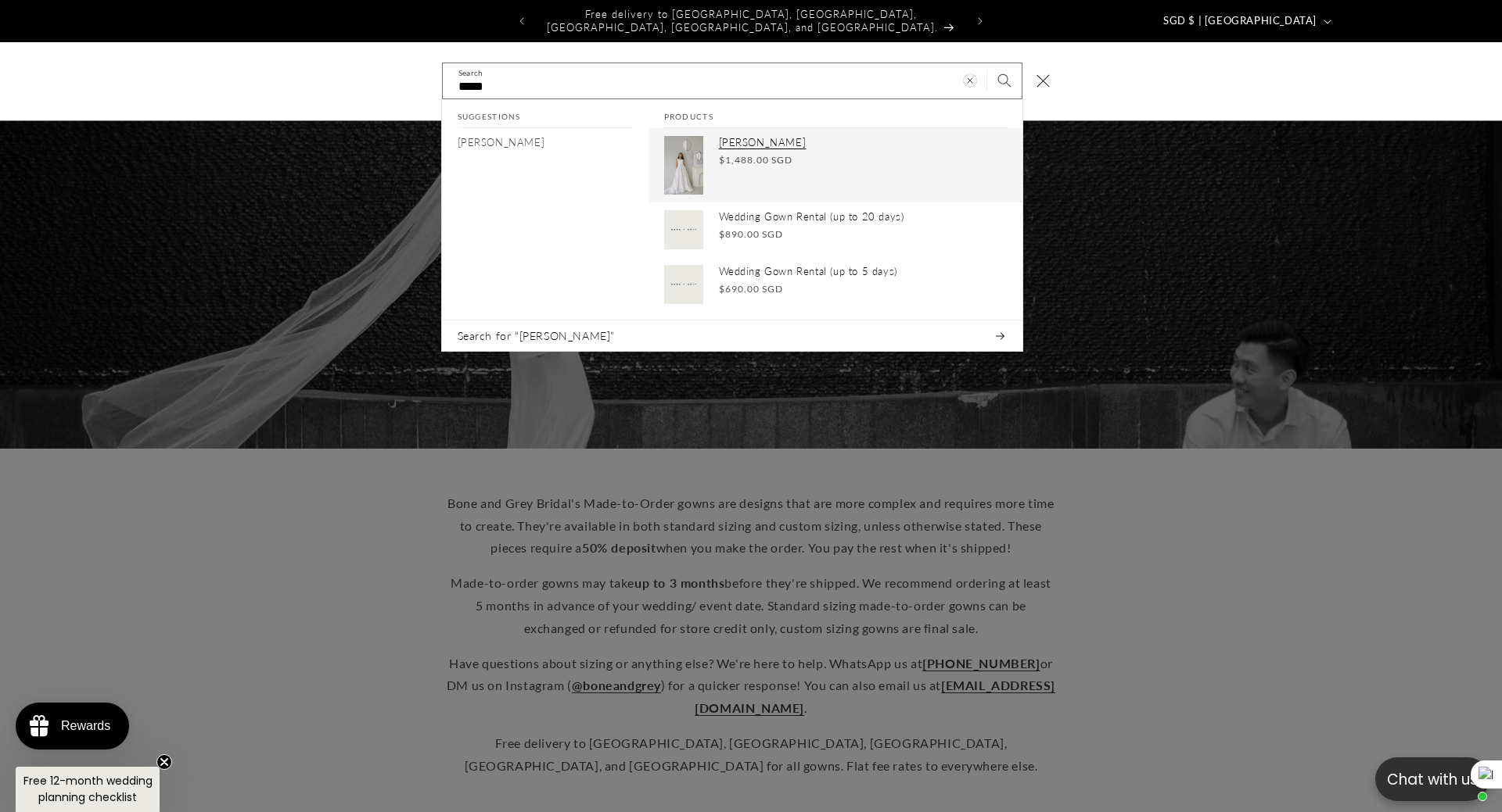
click at [739, 136] on p "[PERSON_NAME]" at bounding box center [862, 143] width 288 height 13
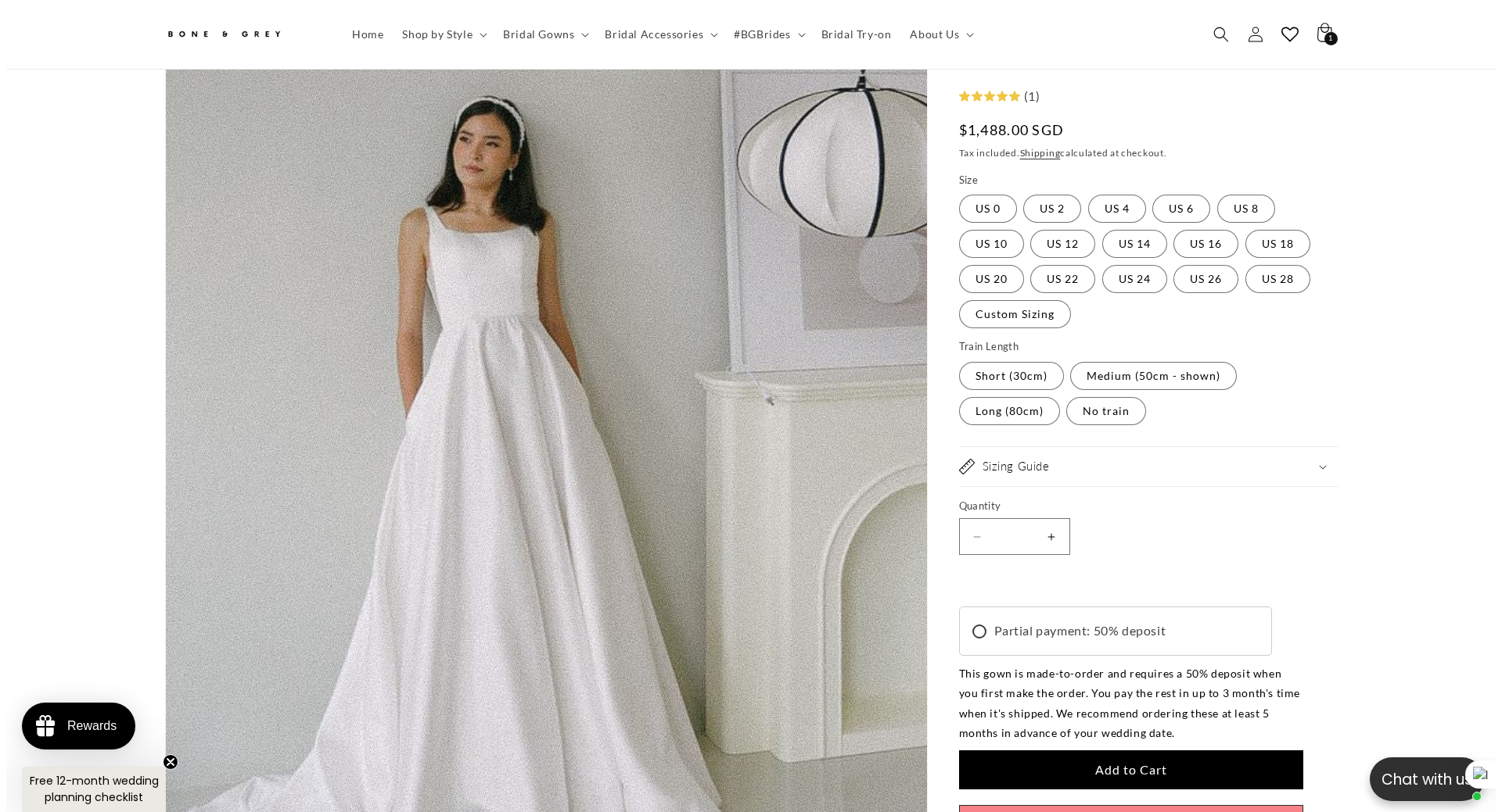
scroll to position [0, 861]
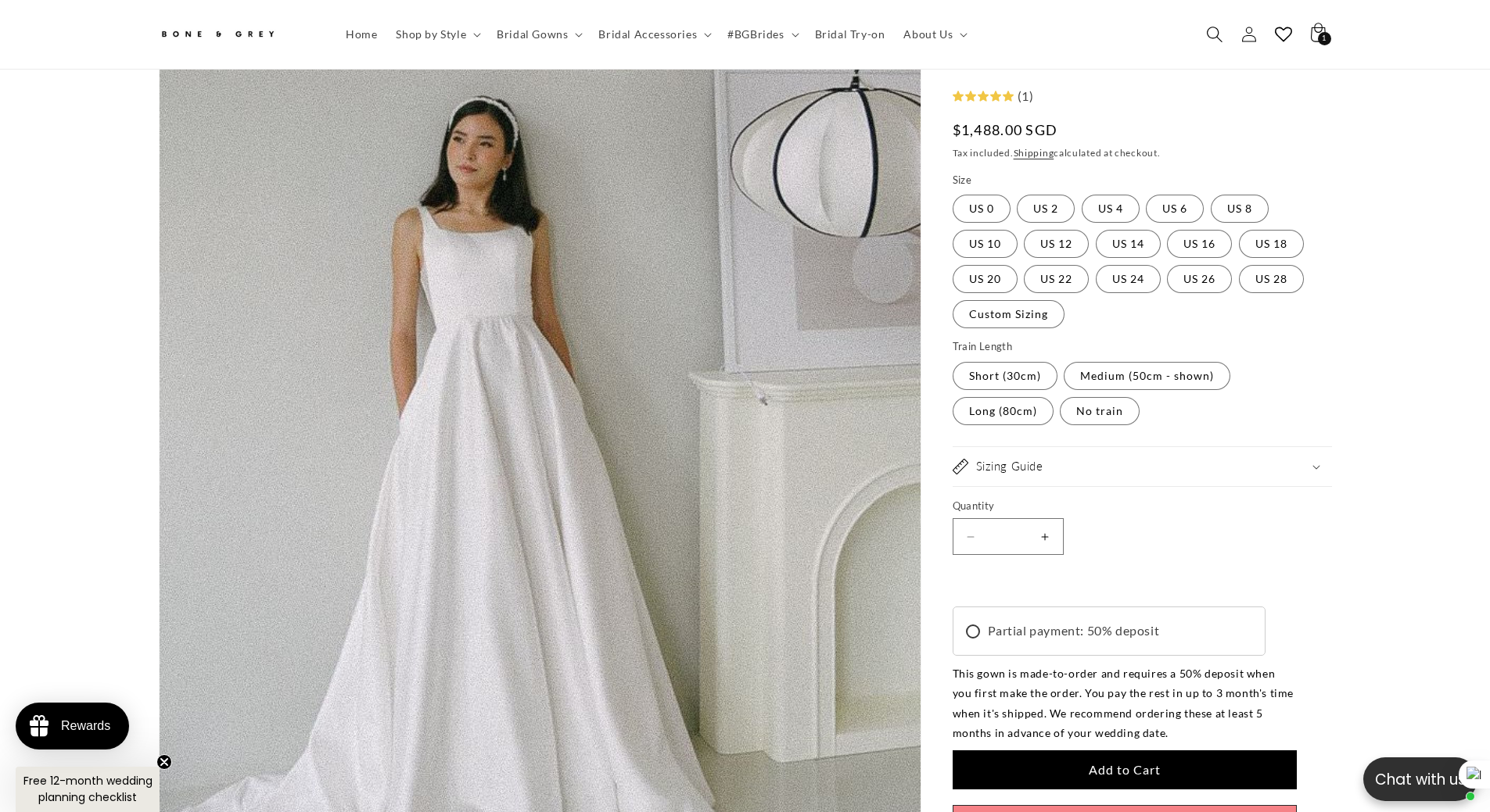
click at [1209, 30] on icon "Search" at bounding box center [1214, 34] width 17 height 17
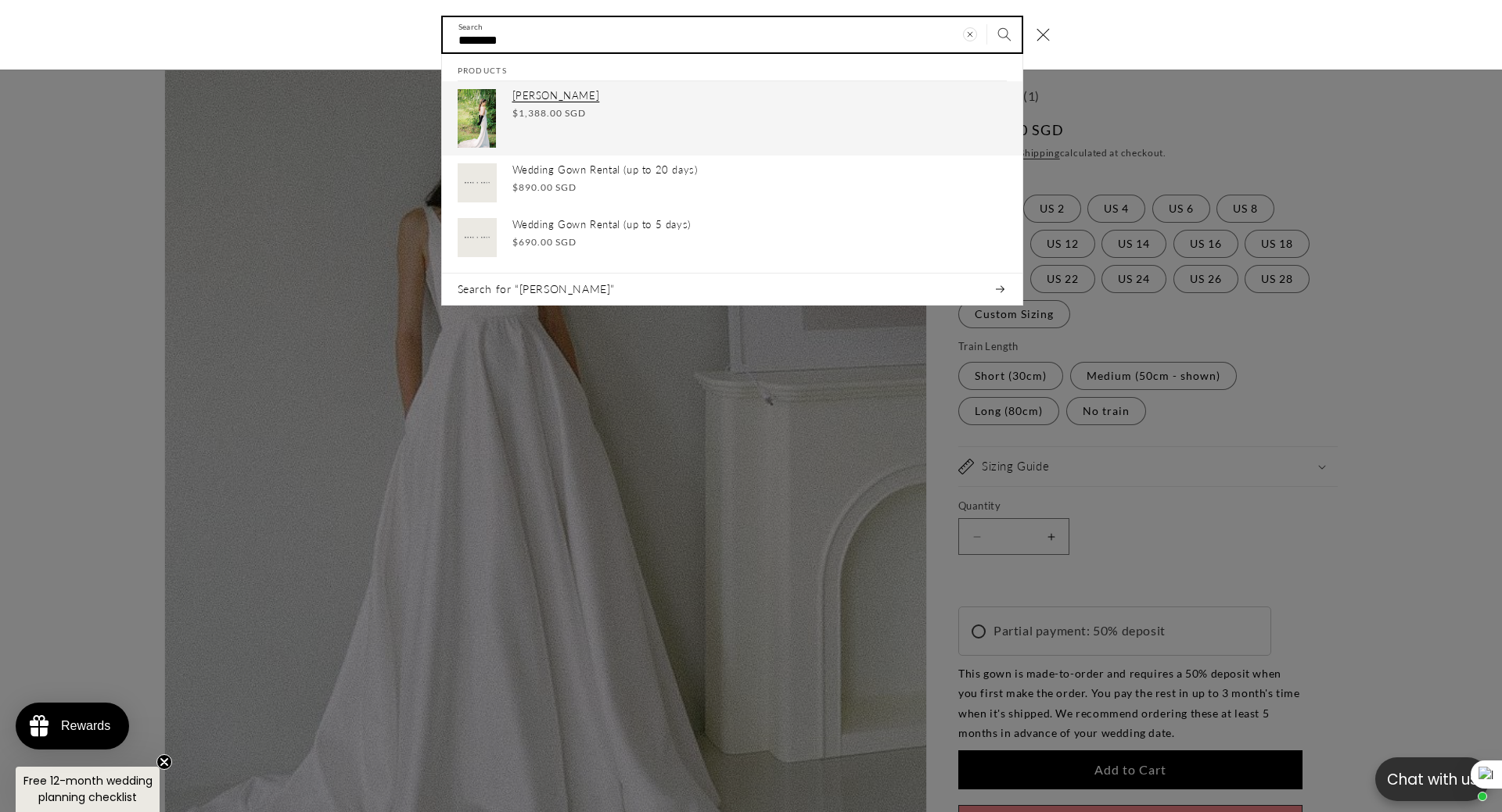
type input "********"
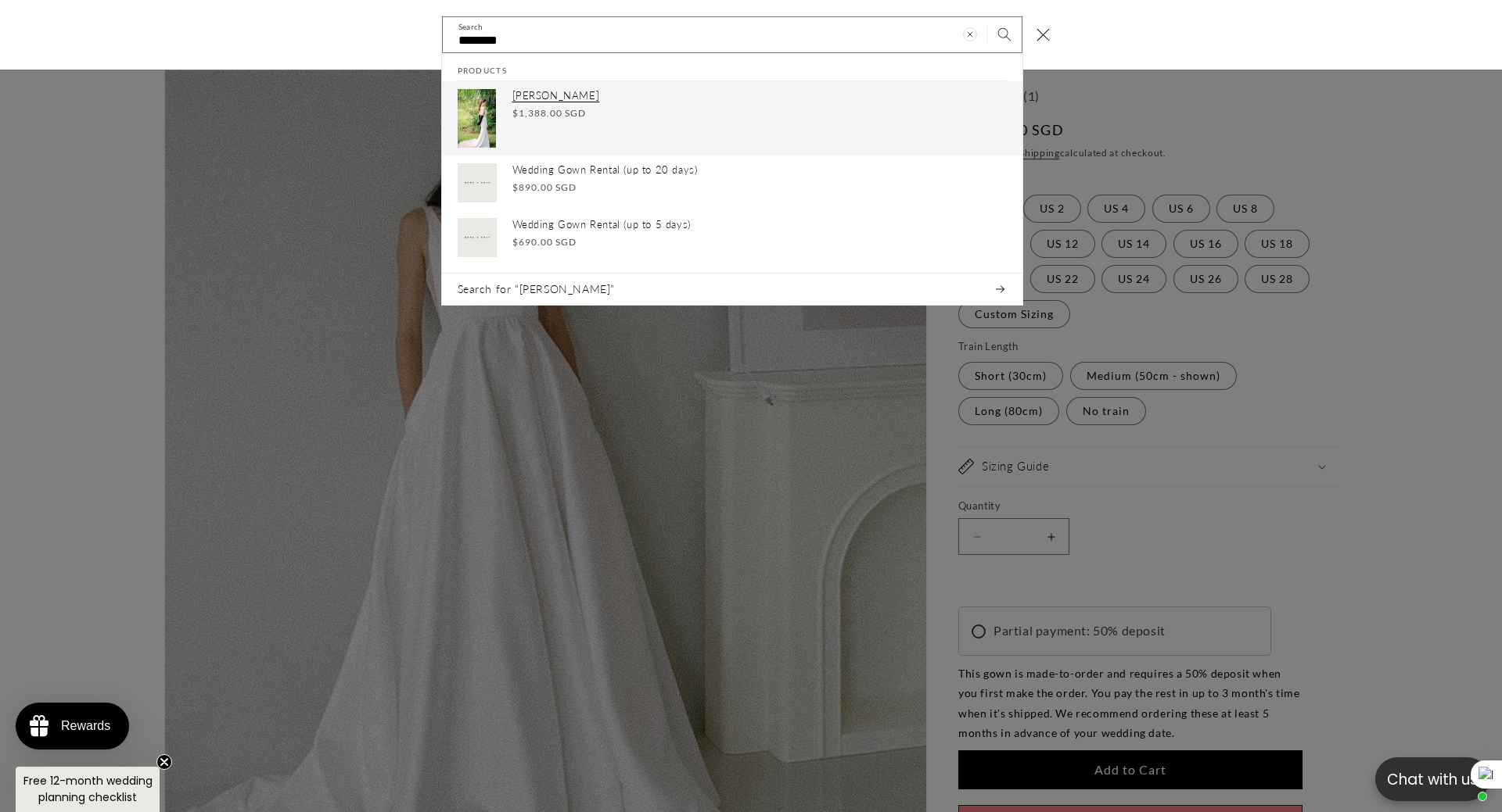
click at [559, 100] on p "[PERSON_NAME]" at bounding box center [759, 96] width 494 height 13
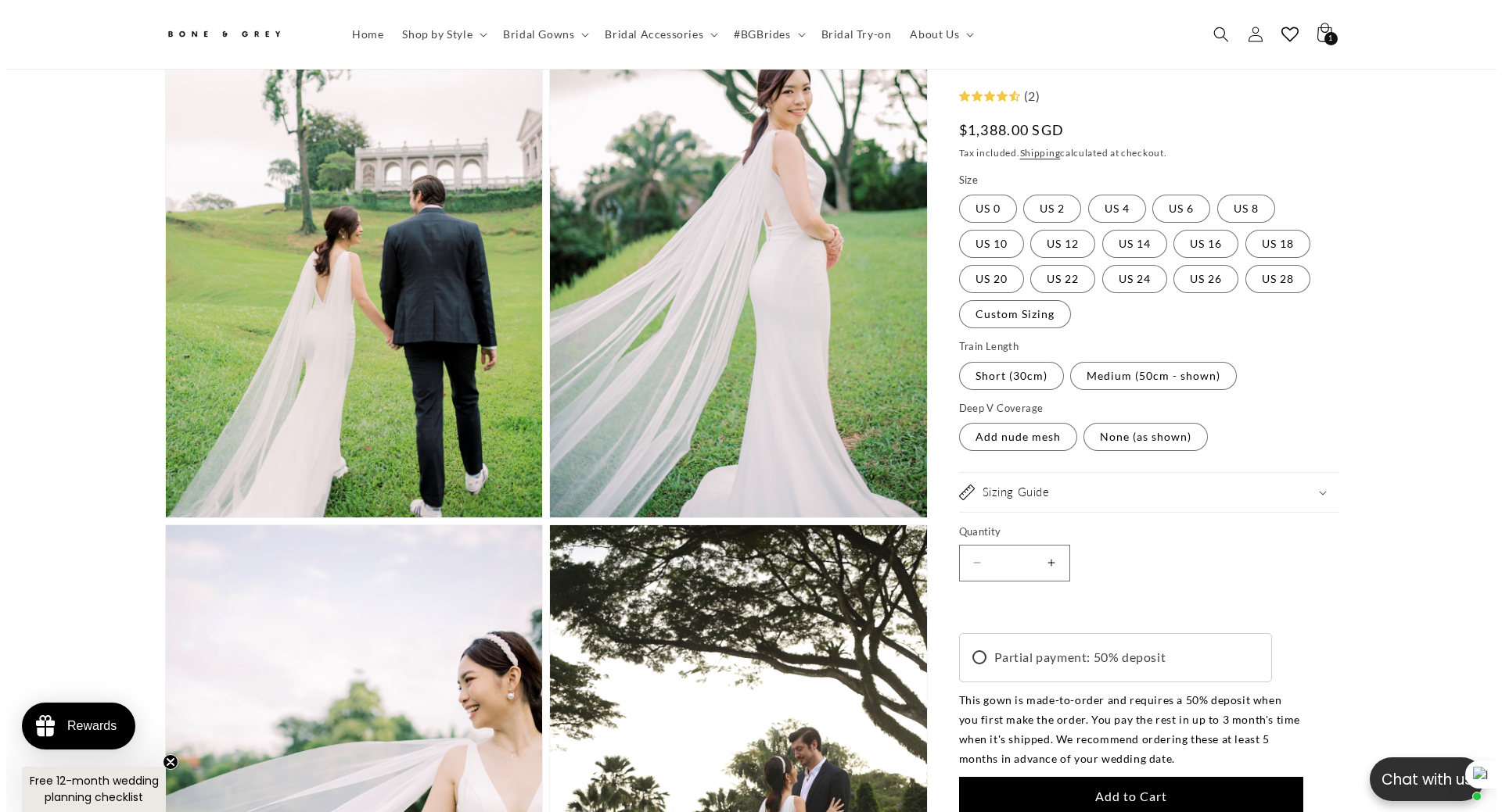
scroll to position [0, 430]
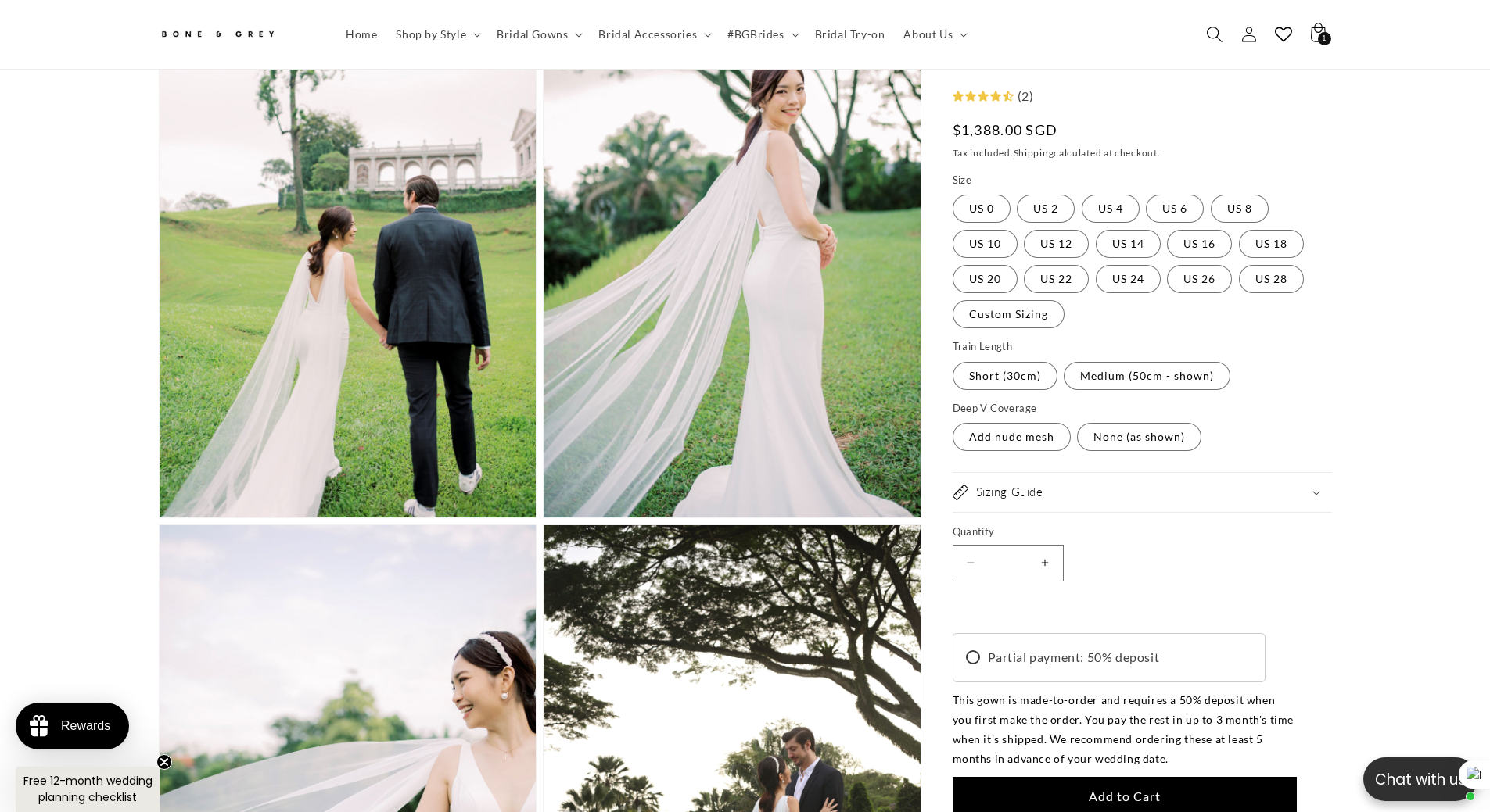
click at [1217, 36] on use "Search" at bounding box center [1215, 35] width 16 height 16
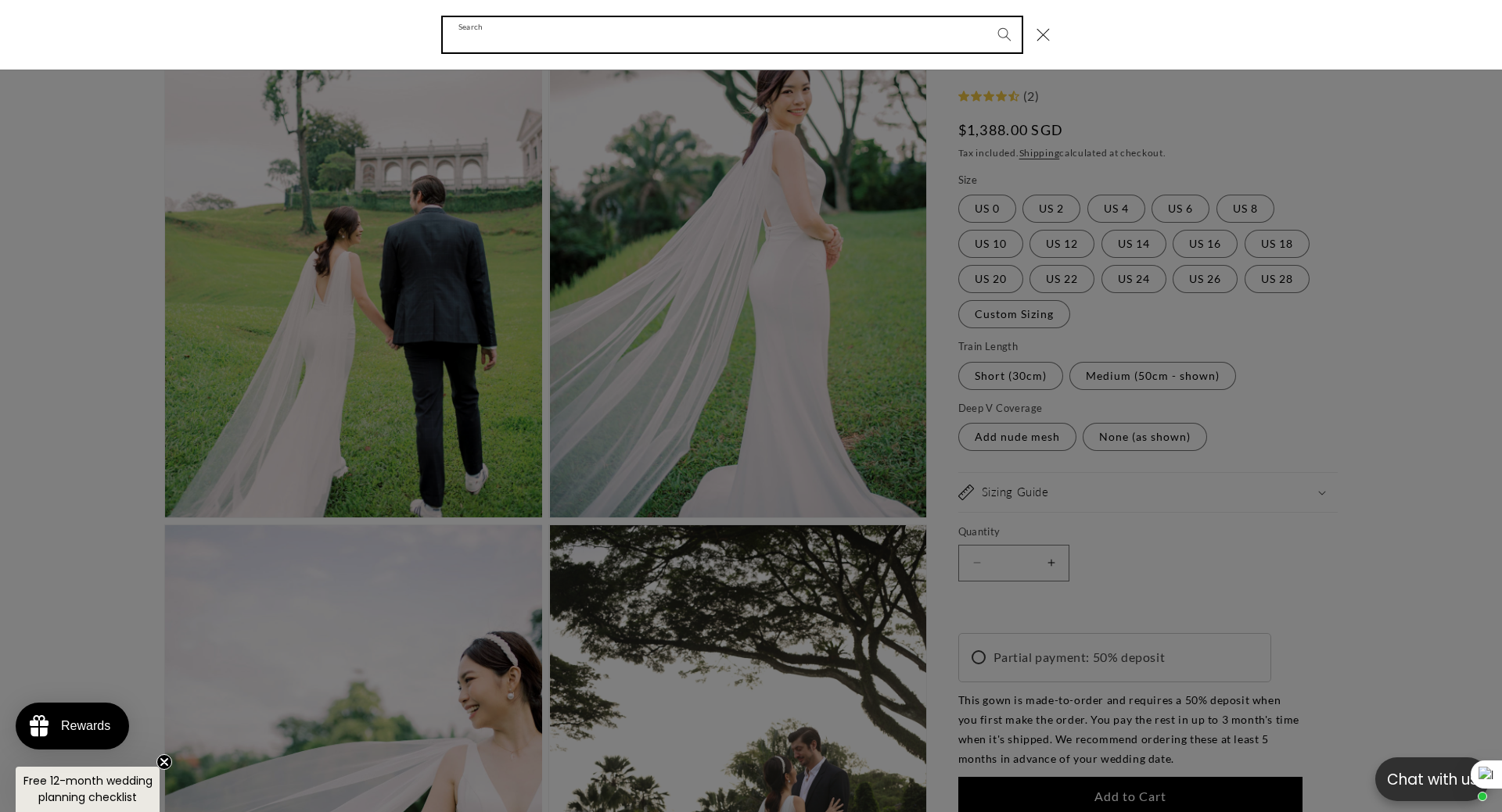
scroll to position [0, 861]
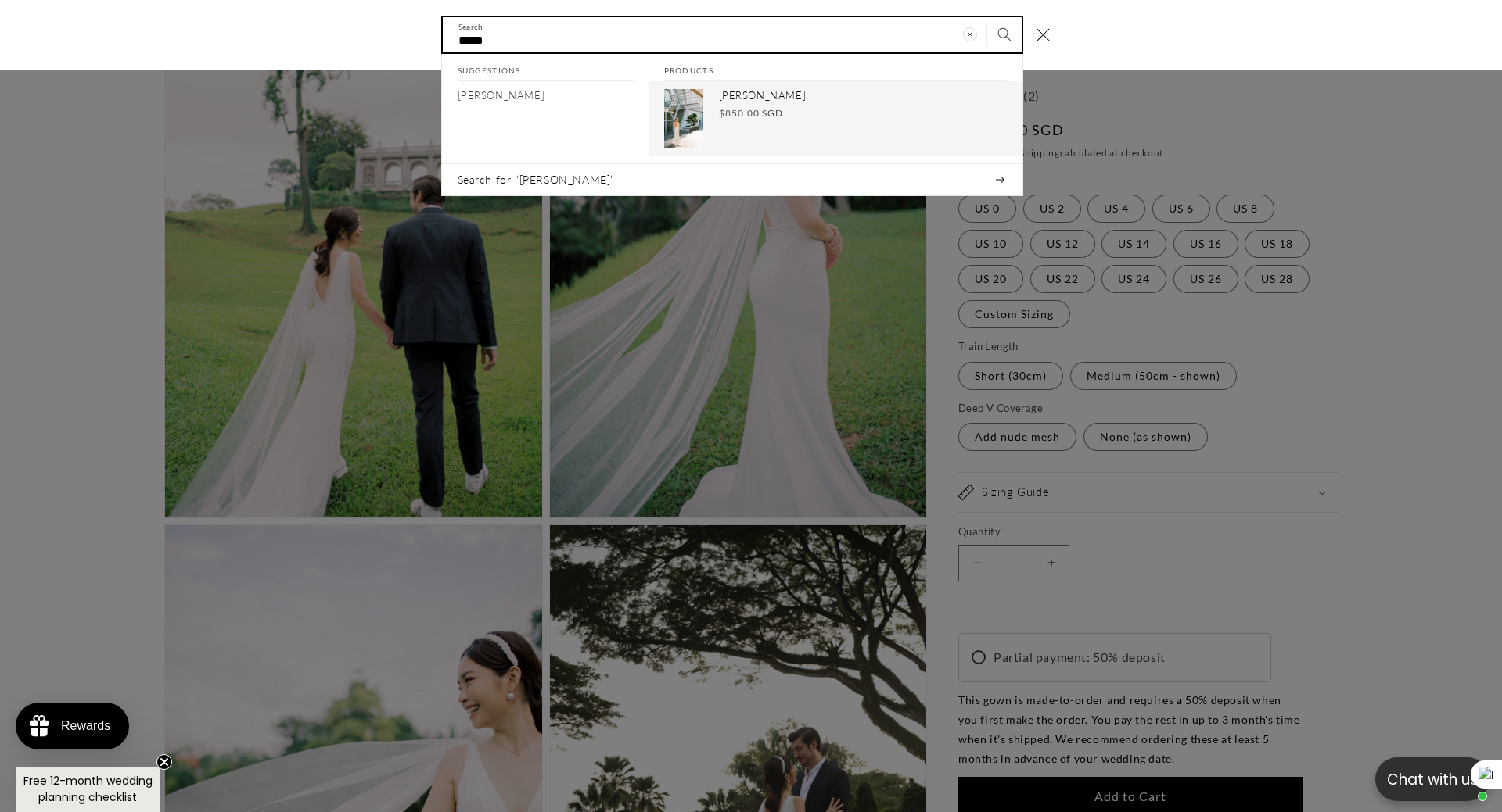
type input "*****"
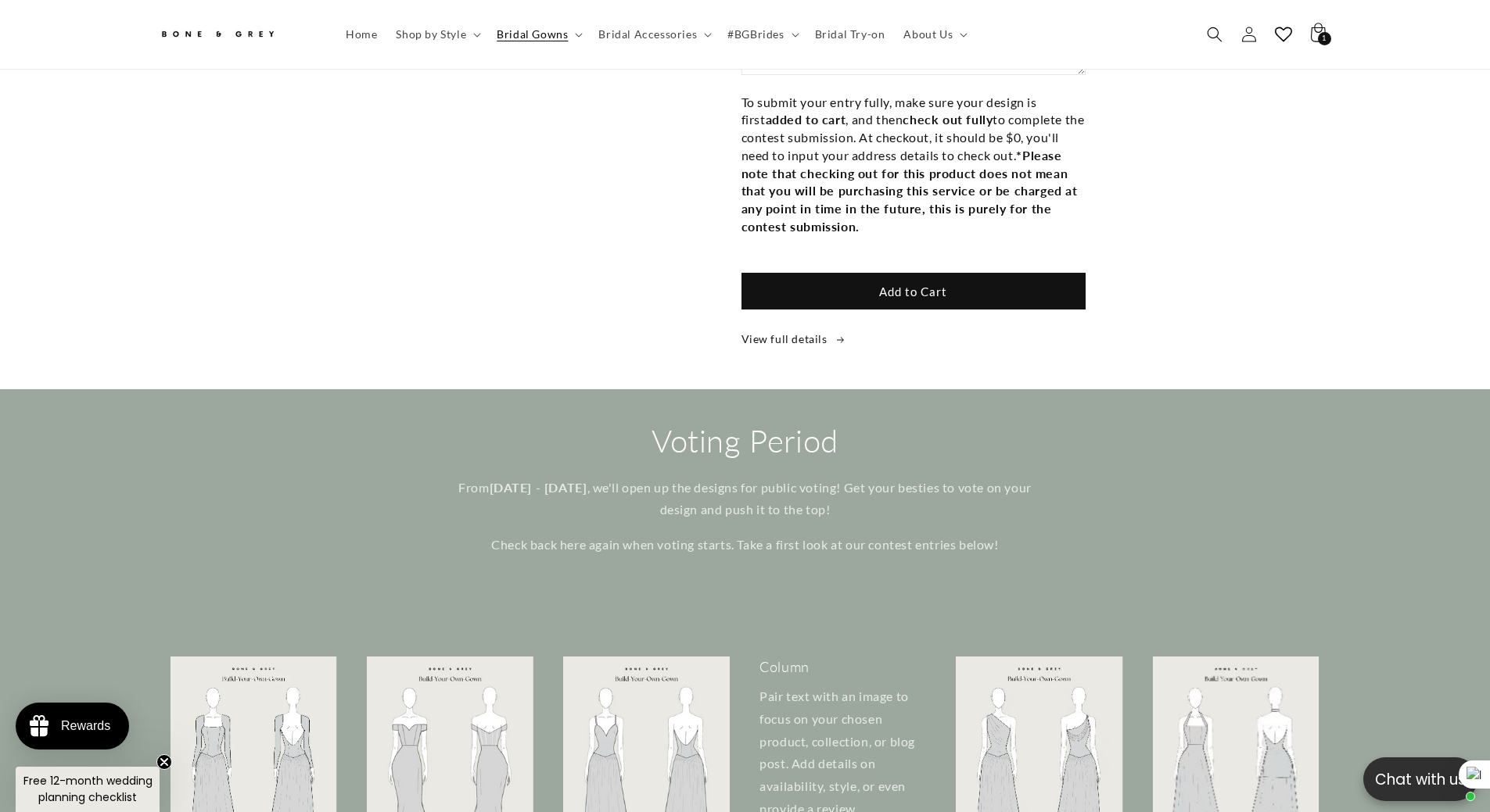
scroll to position [0, 430]
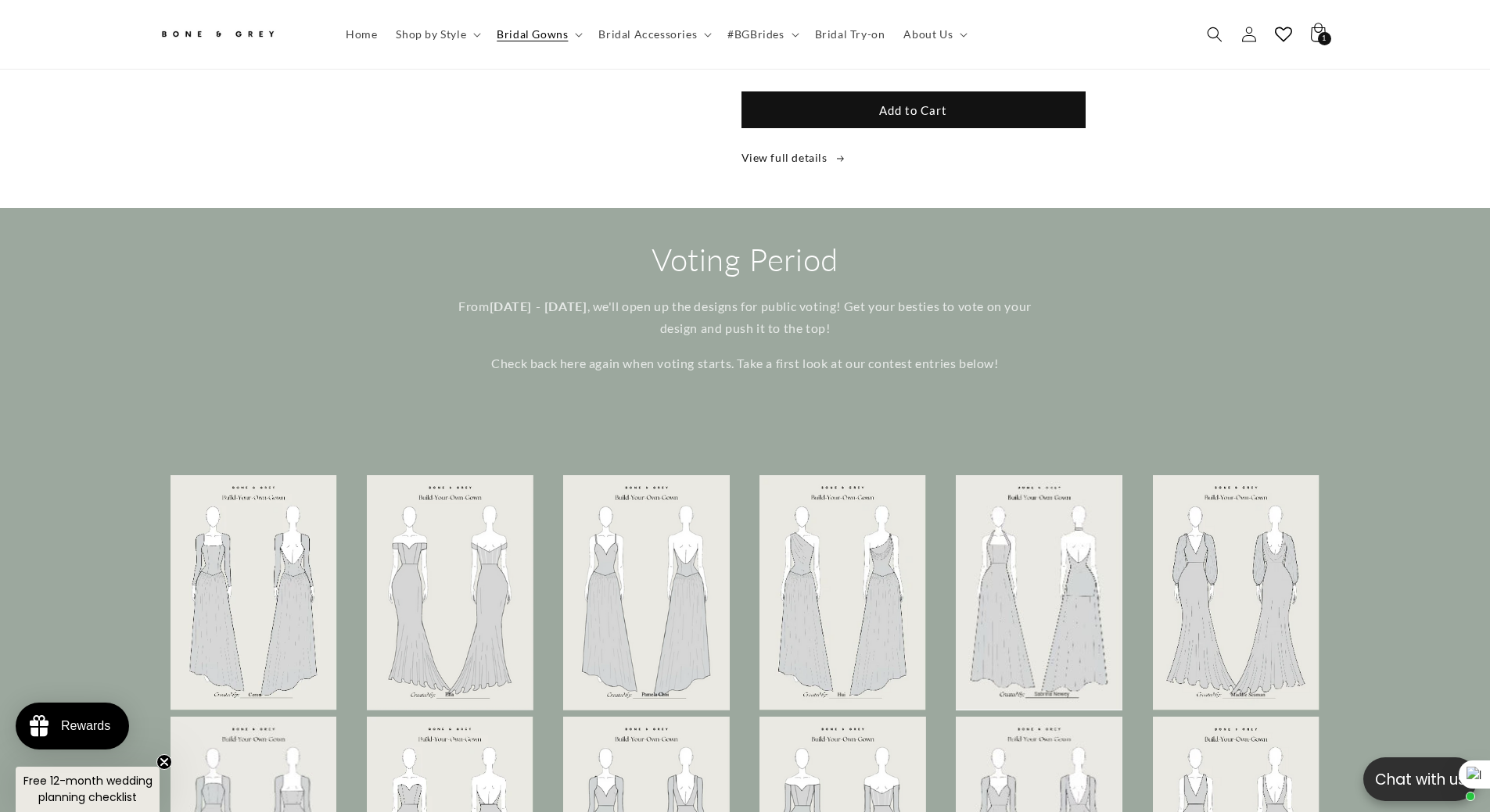
scroll to position [0, 861]
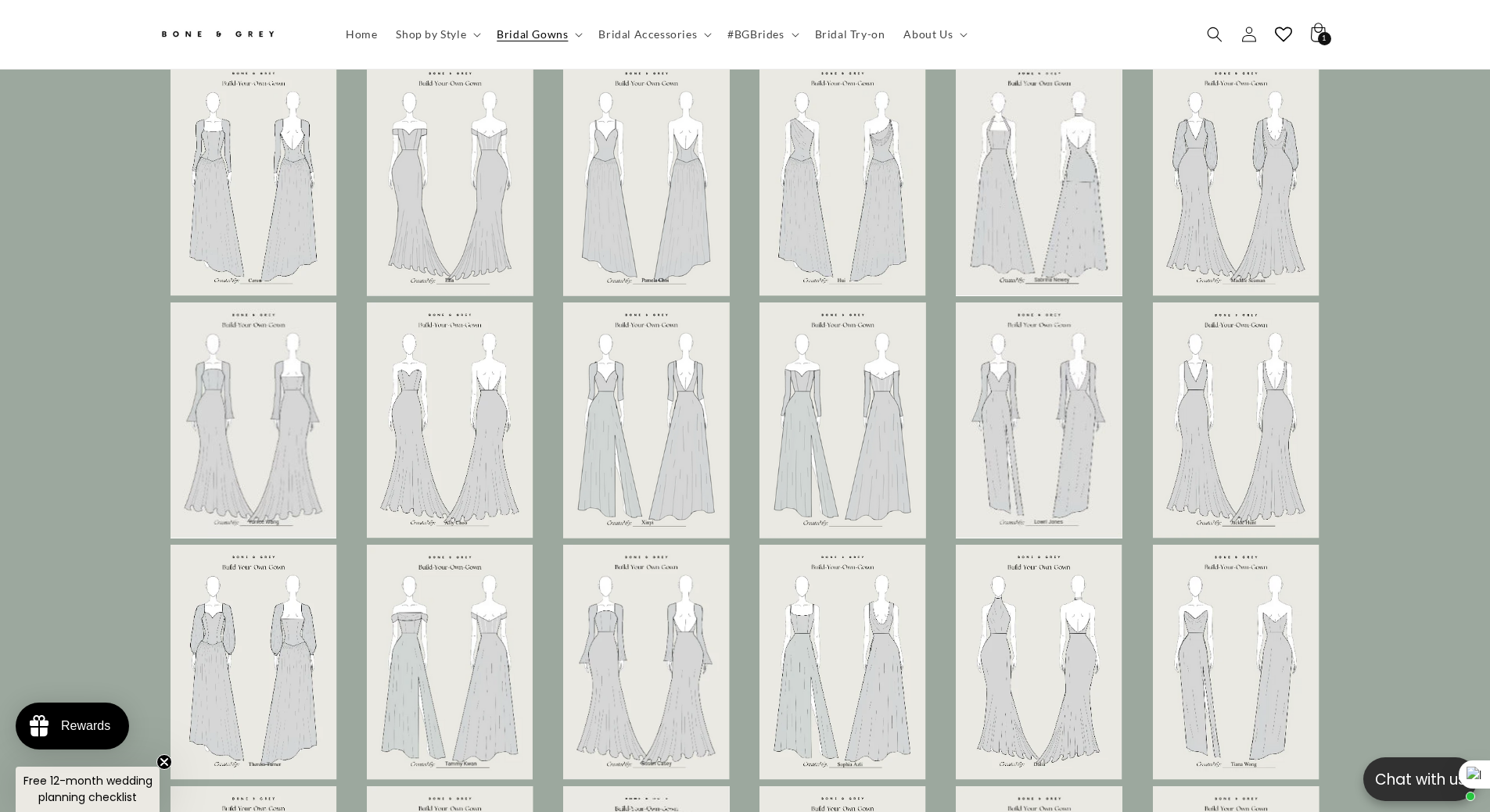
scroll to position [0, 430]
click at [105, 242] on div at bounding box center [745, 575] width 1490 height 1086
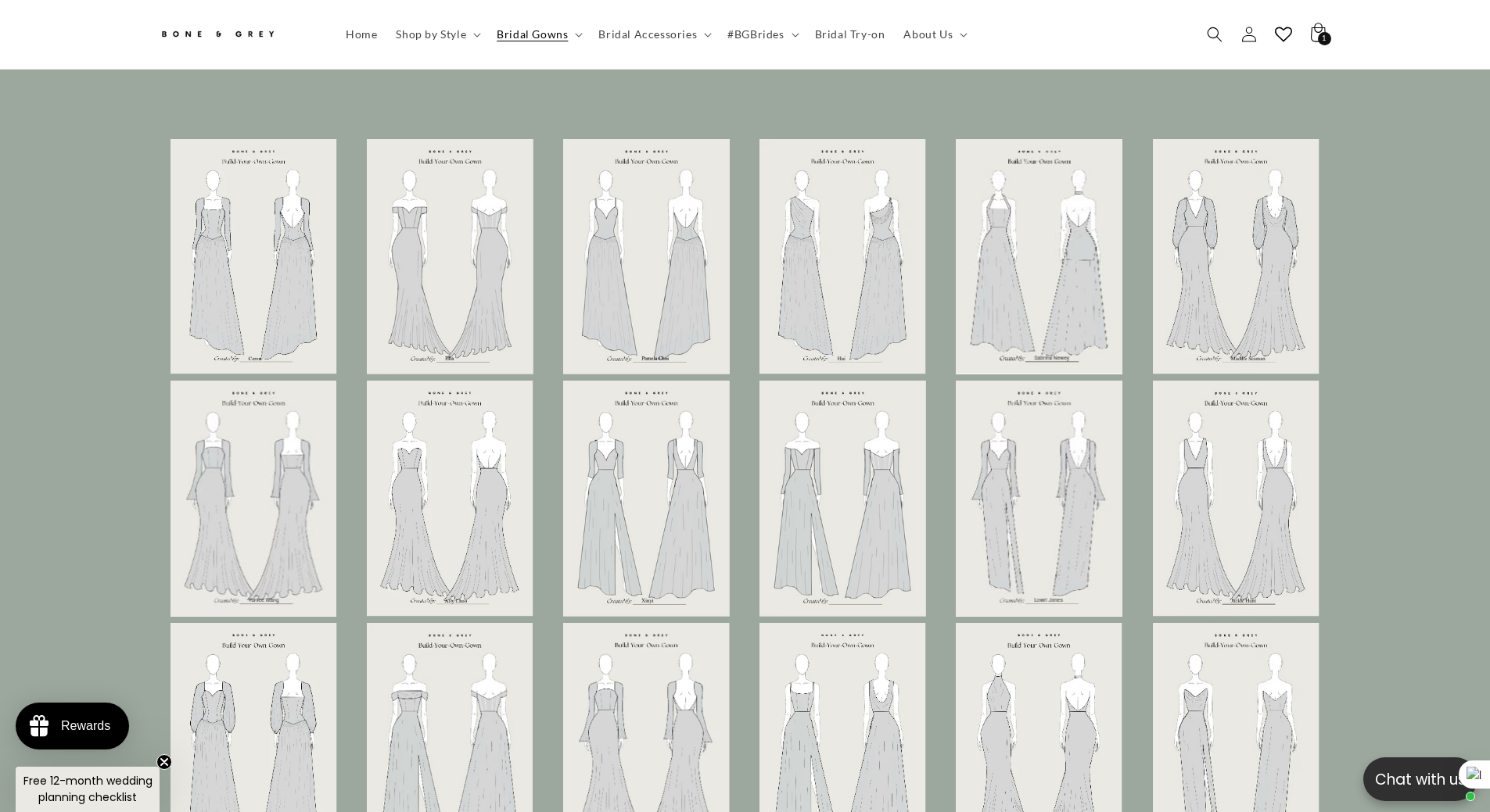
drag, startPoint x: 10, startPoint y: 290, endPoint x: 18, endPoint y: 292, distance: 8.2
click at [10, 290] on div at bounding box center [745, 653] width 1490 height 1086
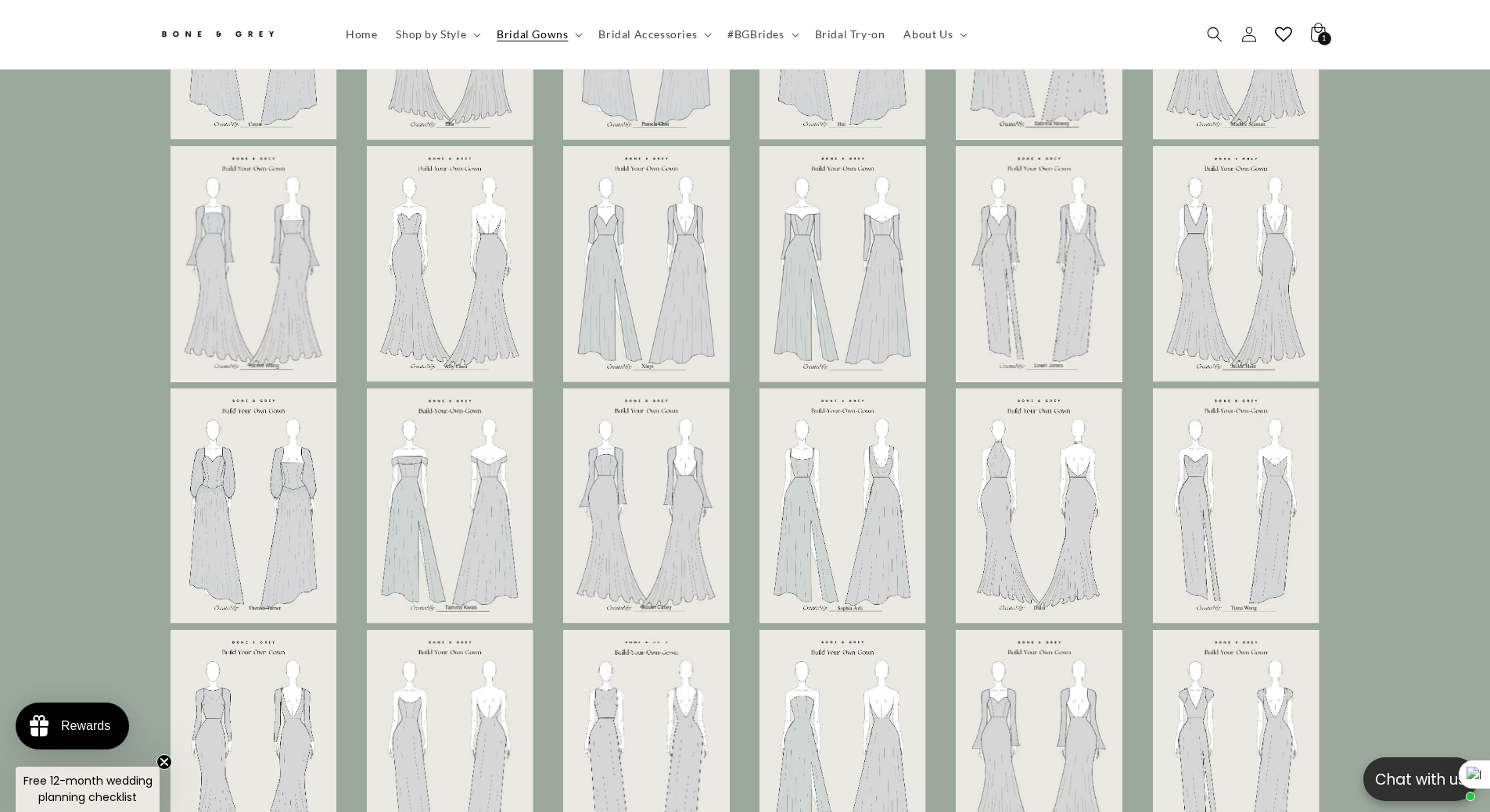
scroll to position [0, 0]
click at [163, 343] on div at bounding box center [254, 263] width 190 height 236
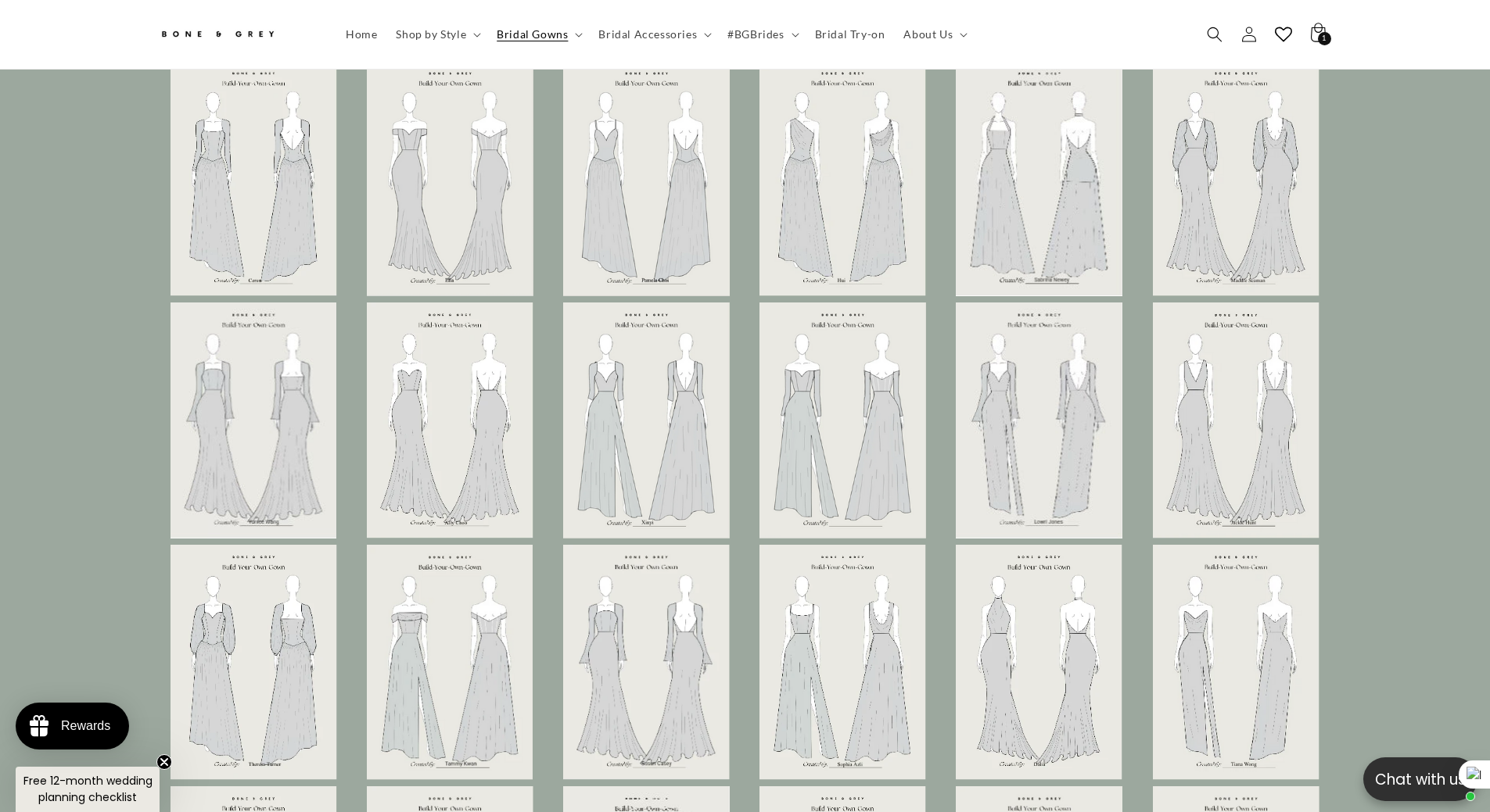
scroll to position [0, 861]
click at [93, 238] on div at bounding box center [745, 575] width 1490 height 1086
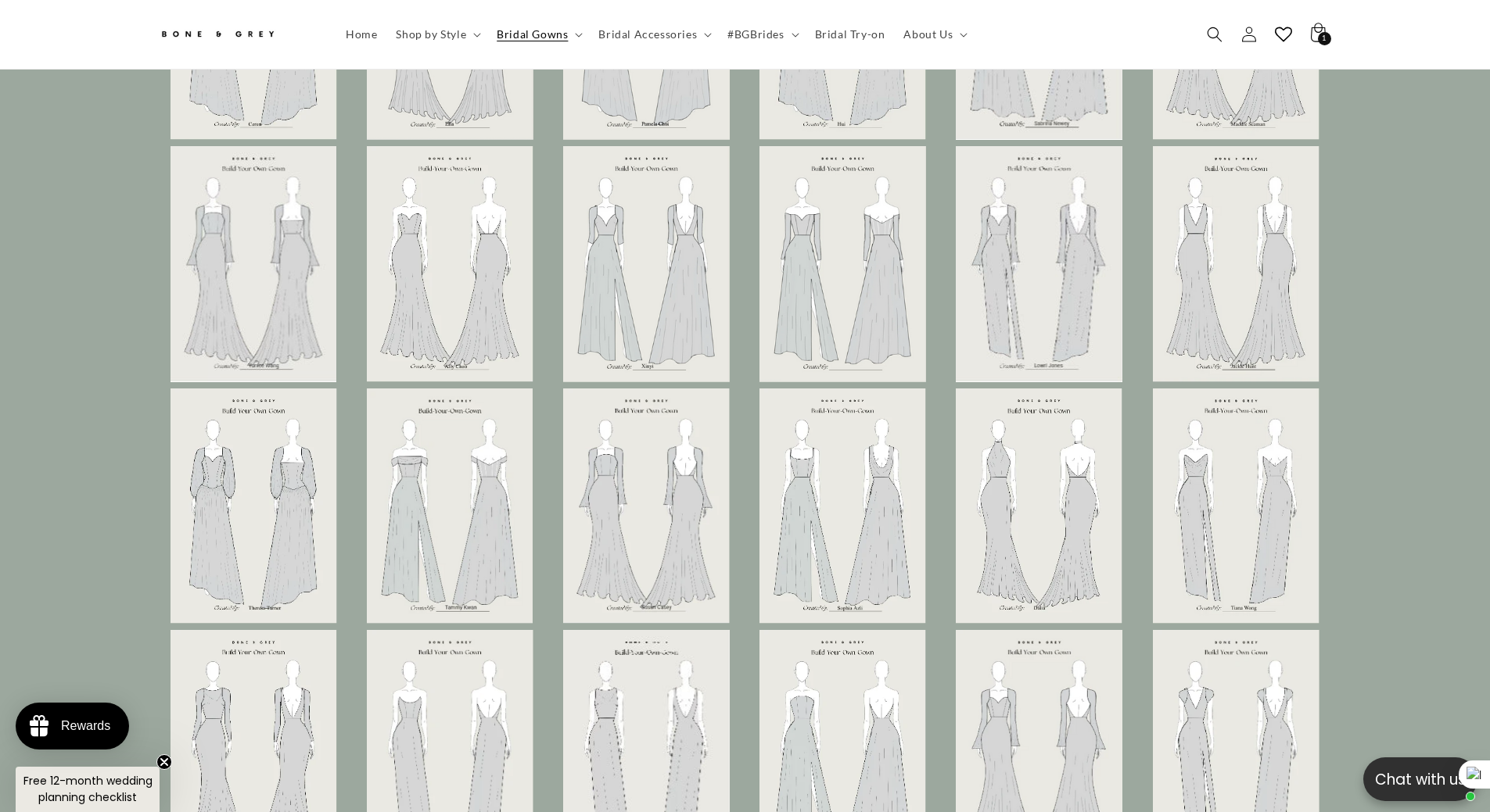
scroll to position [0, 0]
click at [90, 142] on div at bounding box center [745, 419] width 1490 height 1086
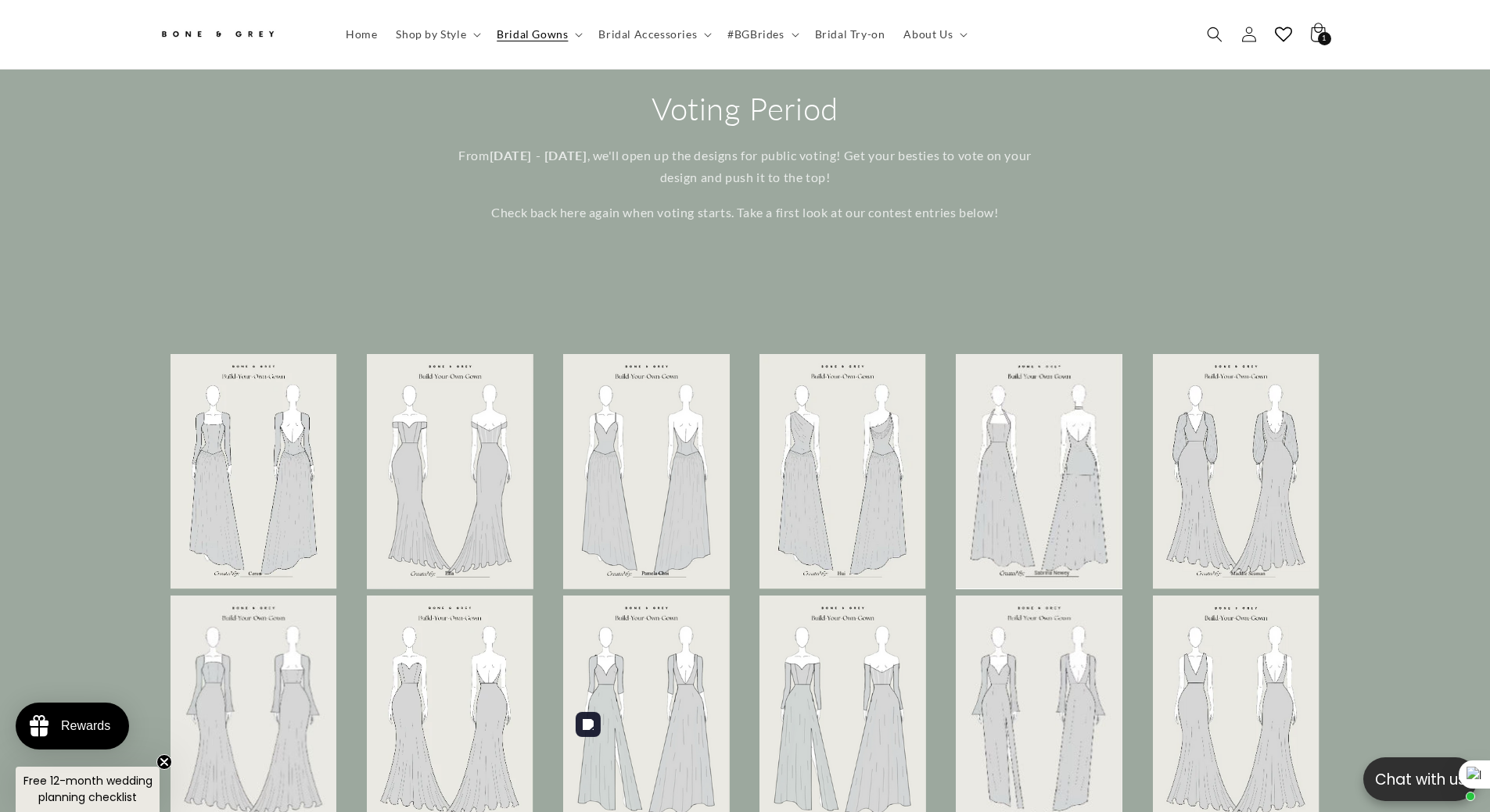
scroll to position [3822, 0]
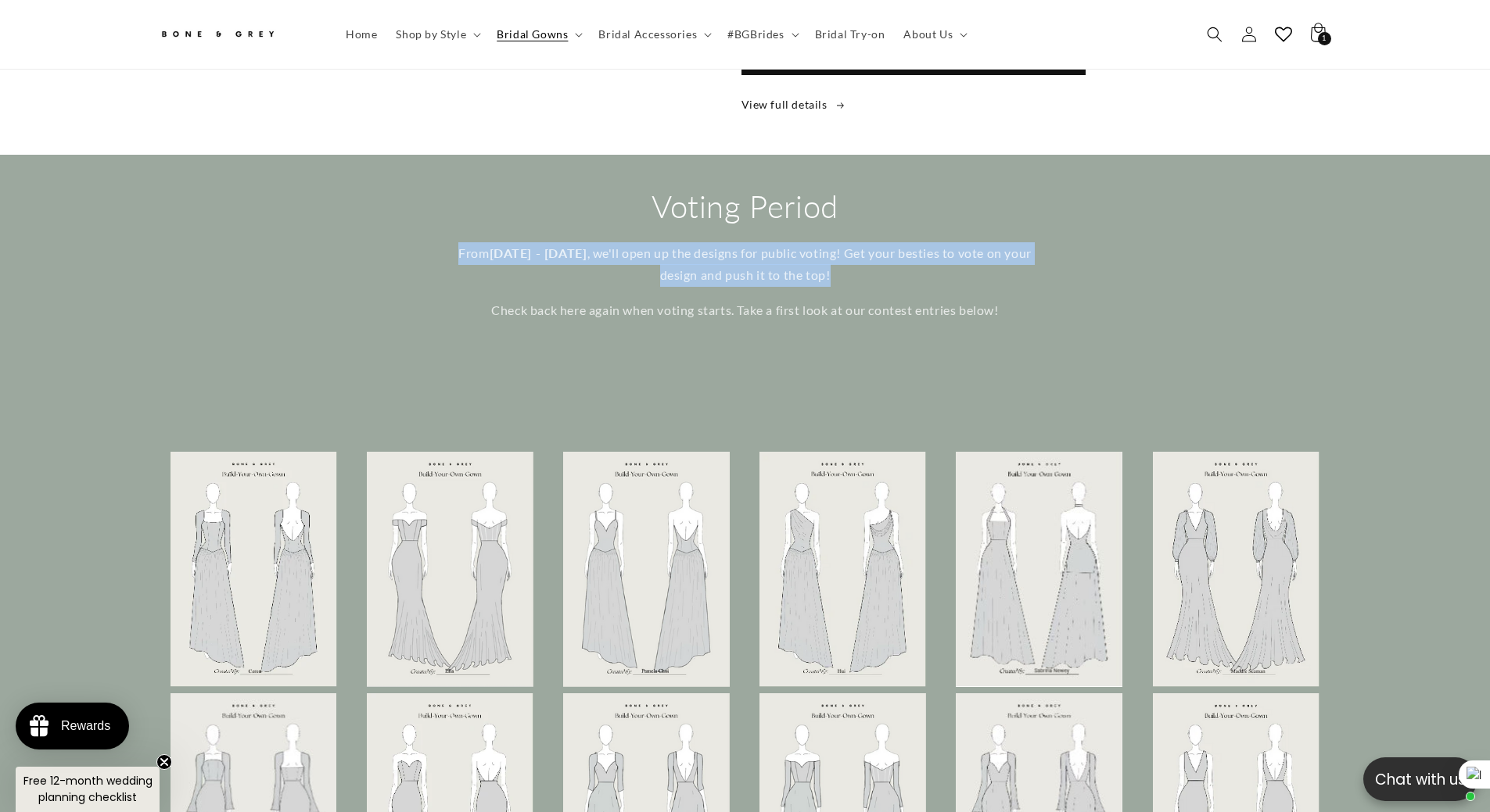
drag, startPoint x: 460, startPoint y: 242, endPoint x: 866, endPoint y: 262, distance: 406.5
click at [866, 262] on p "From October 1 - 17 , we'll open up the designs for public voting! Get your bes…" at bounding box center [745, 265] width 610 height 45
copy p "From October 1 - 17 , we'll open up the designs for public voting! Get your bes…"
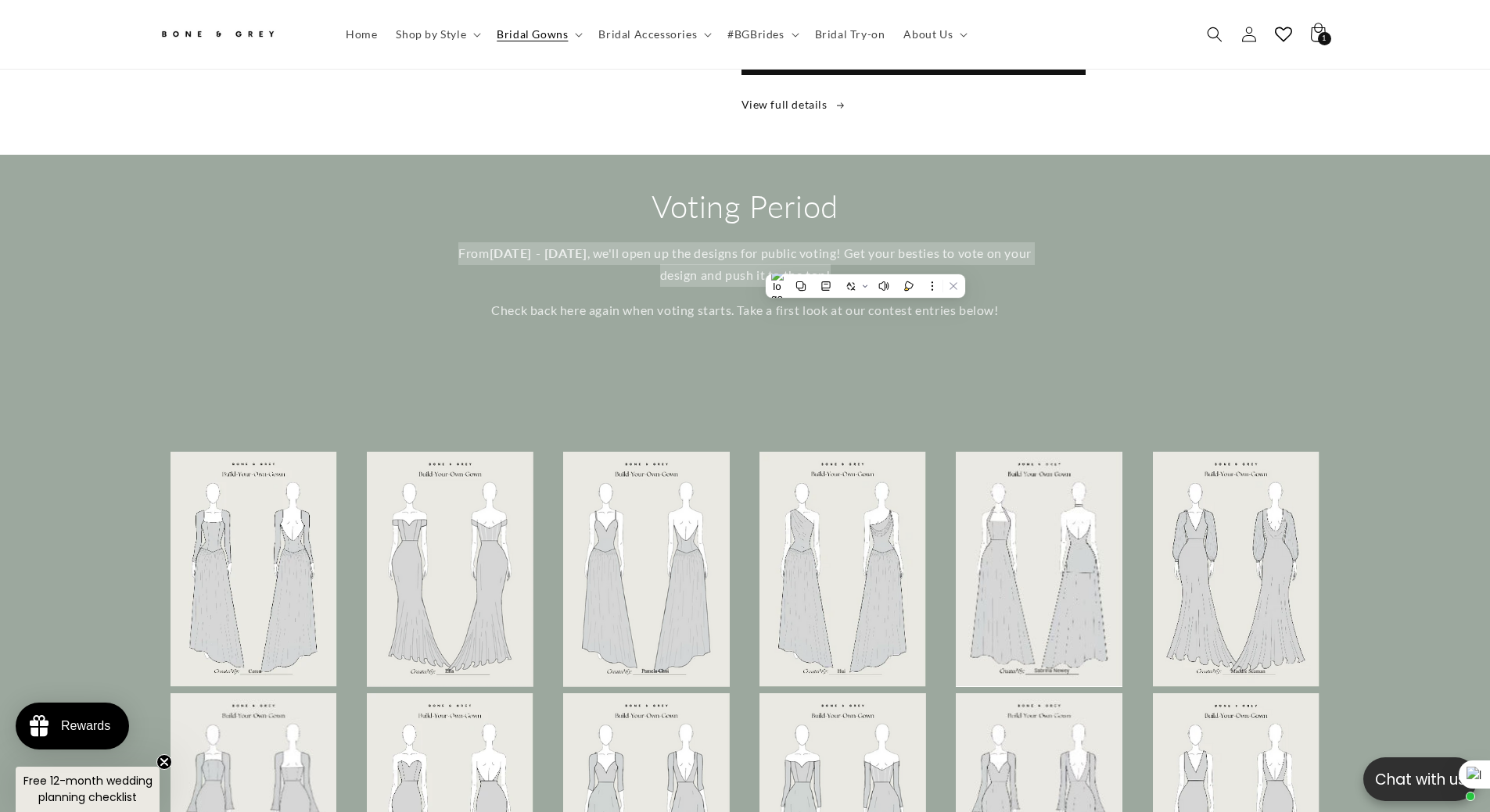
scroll to position [0, 430]
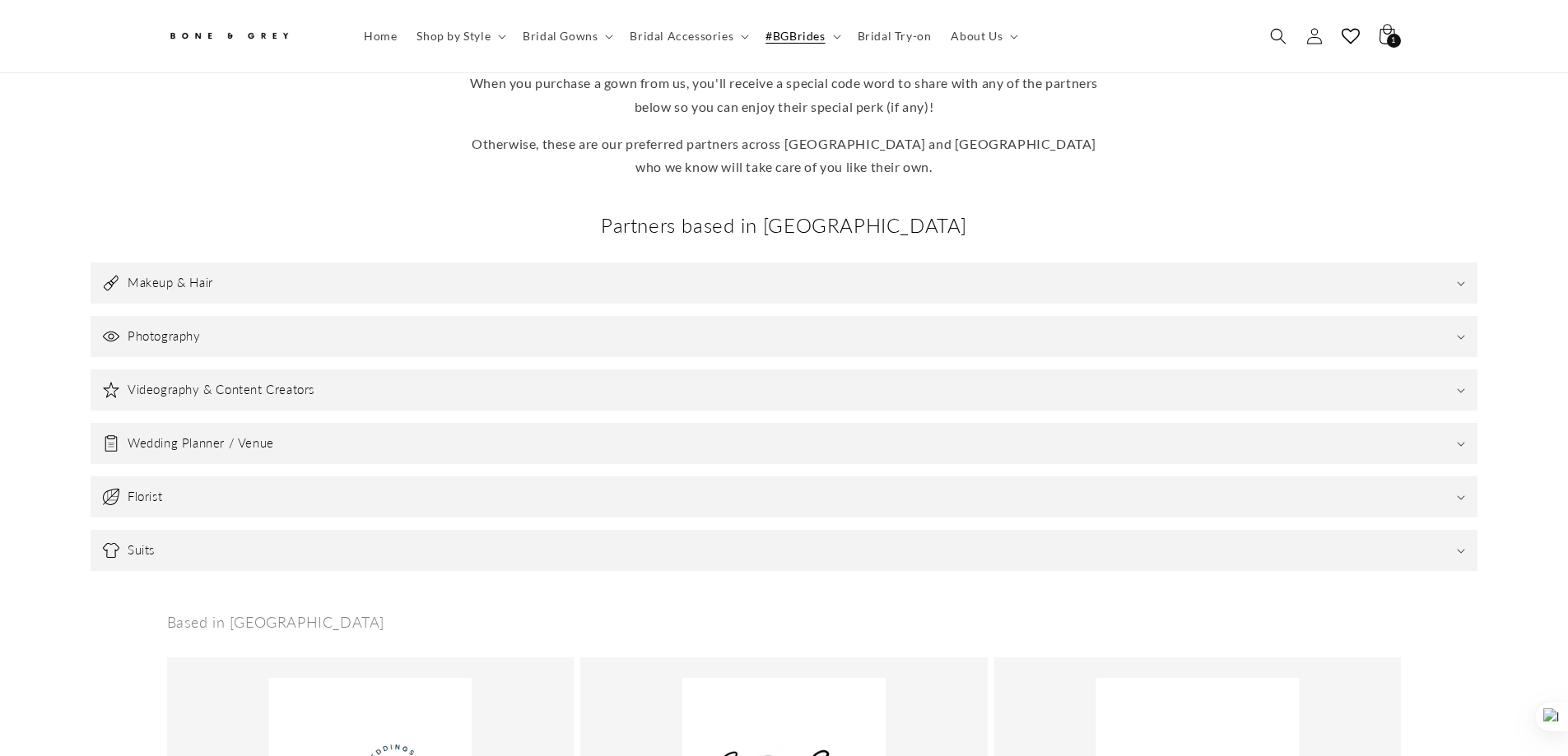
scroll to position [485, 0]
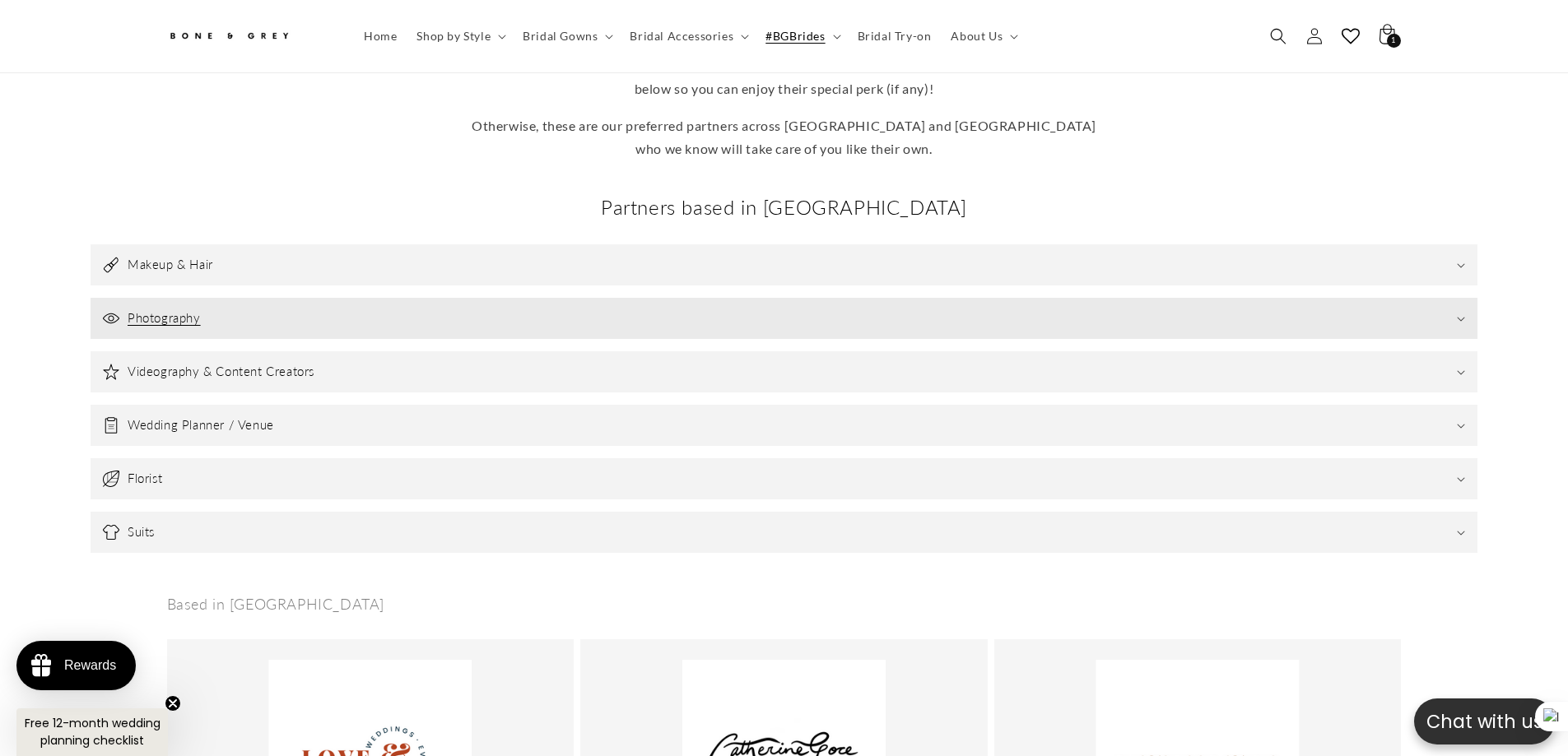
click at [217, 298] on summary "Photography" at bounding box center [783, 318] width 1387 height 41
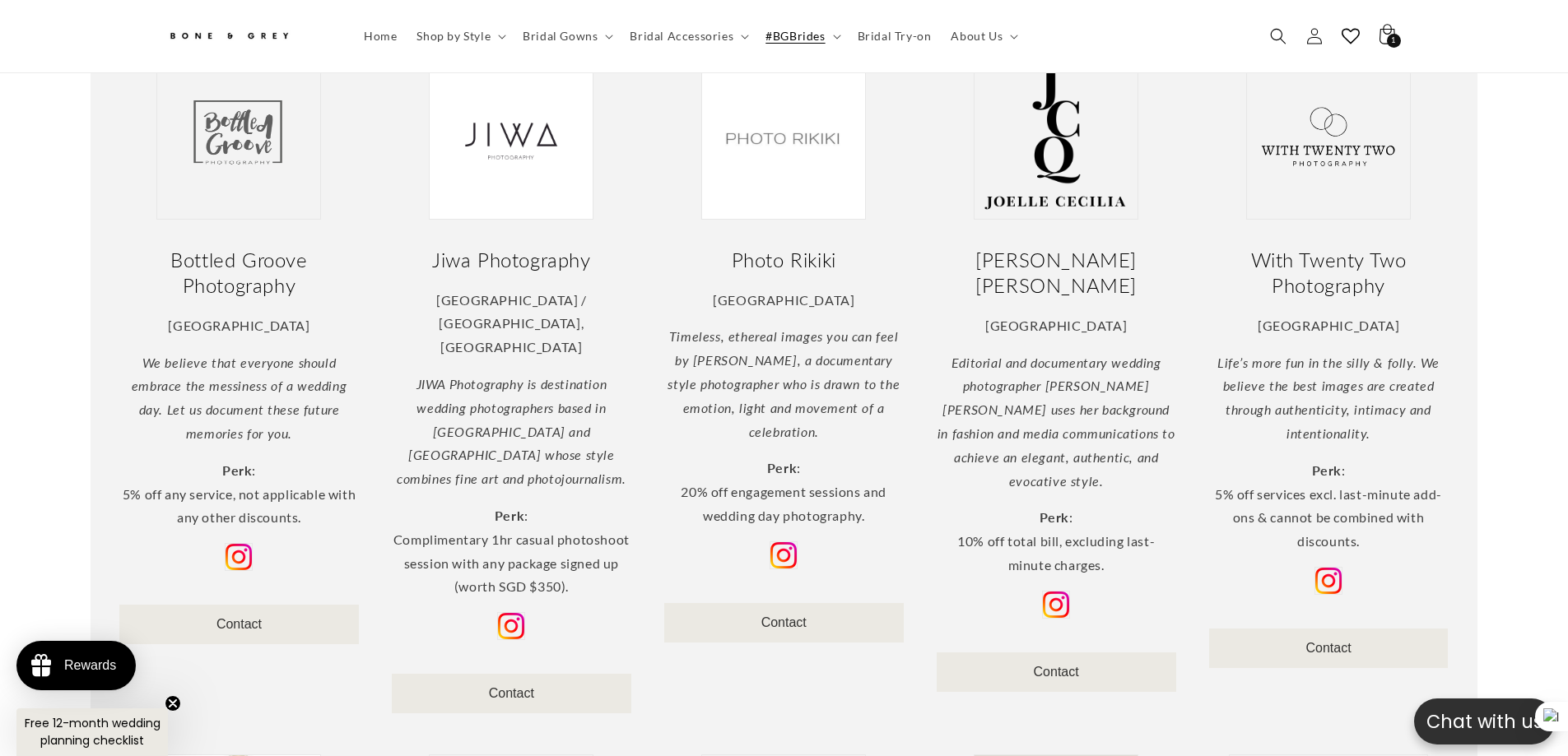
scroll to position [0, 453]
